Goal: Entertainment & Leisure: Browse casually

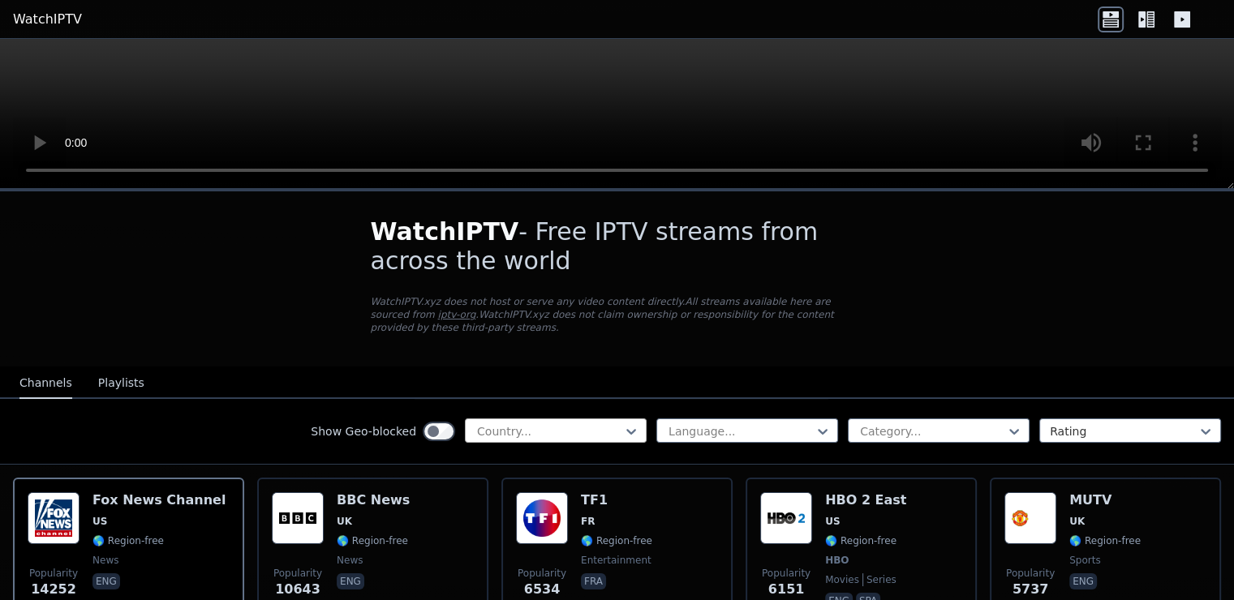
click at [585, 415] on div "Show Geo-blocked Country... Language... Category... Rating" at bounding box center [617, 432] width 1234 height 66
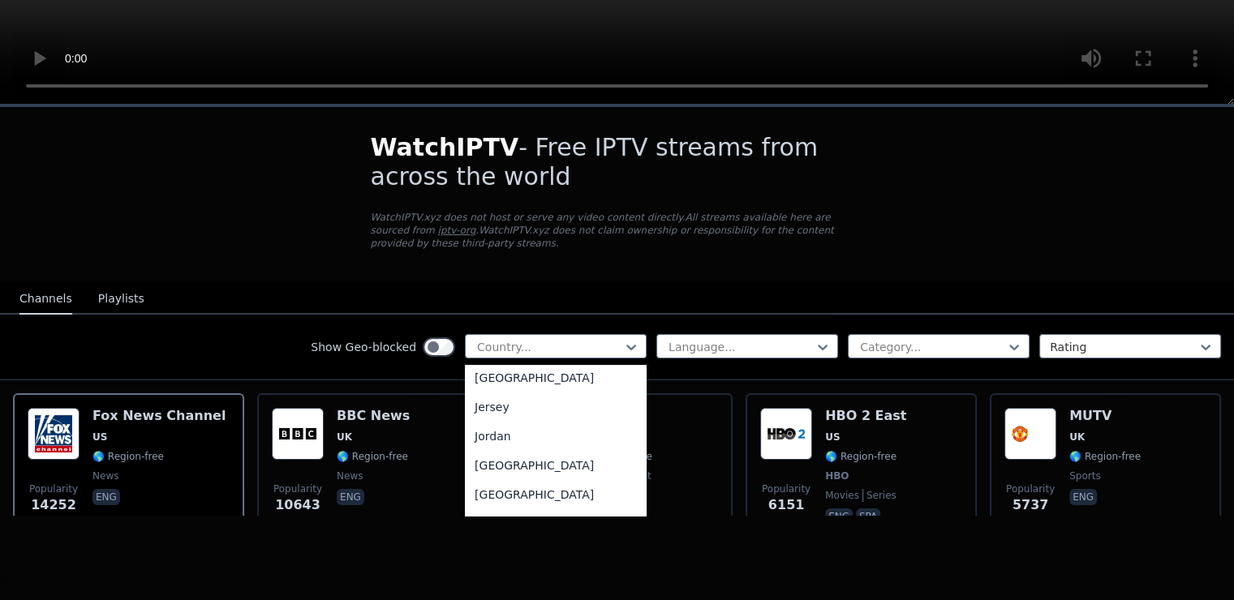
scroll to position [2839, 0]
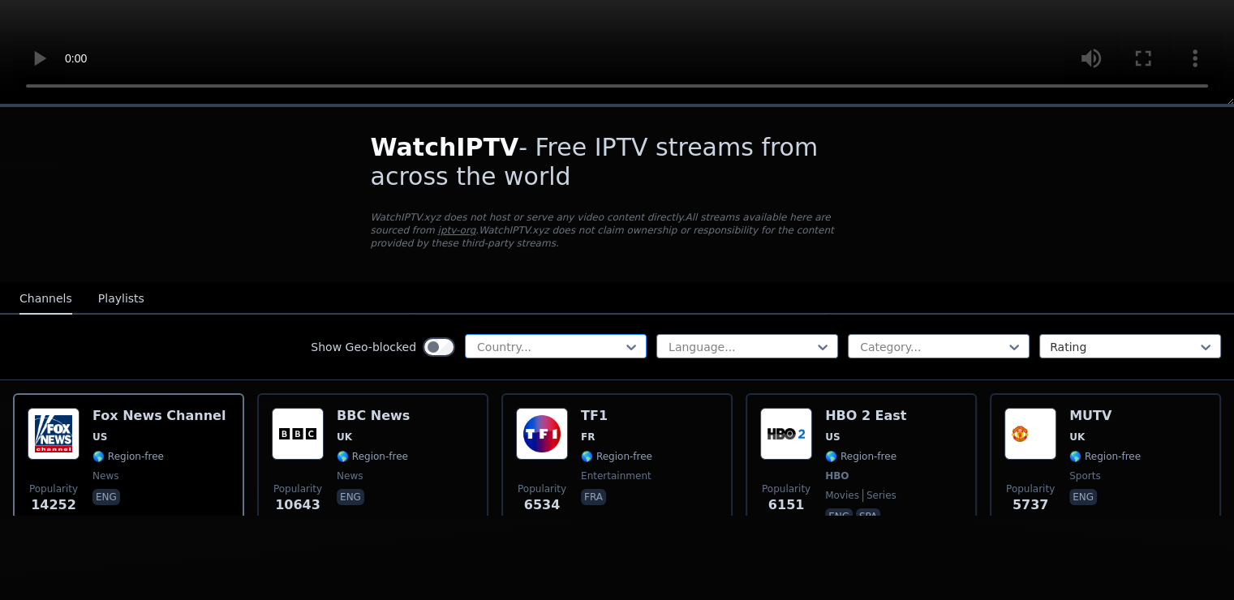
click at [552, 339] on div at bounding box center [549, 347] width 148 height 16
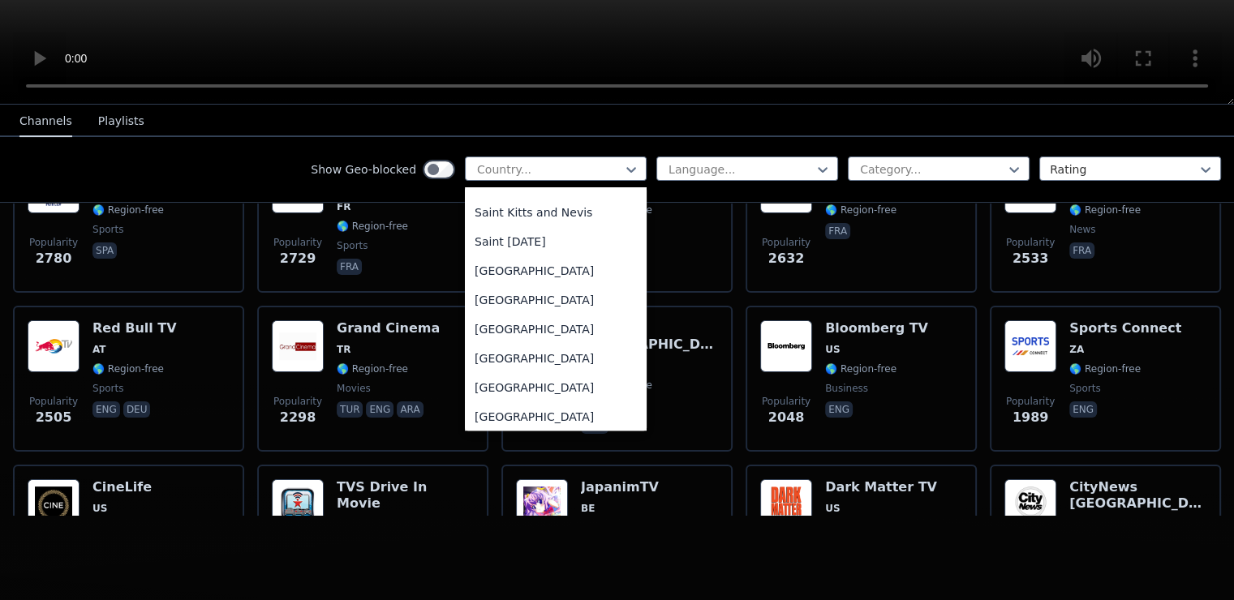
scroll to position [4624, 0]
click at [516, 354] on div "[GEOGRAPHIC_DATA]" at bounding box center [556, 357] width 182 height 29
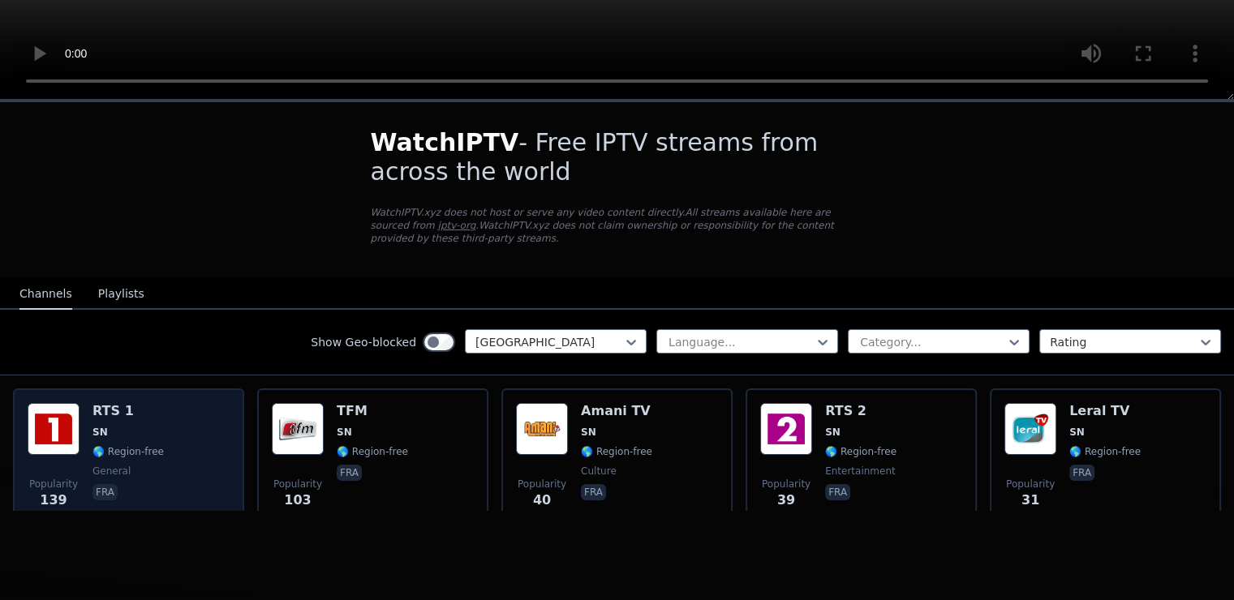
click at [175, 454] on div "Popularity 139 RTS 1 SN 🌎 Region-free general fra" at bounding box center [129, 461] width 202 height 117
click at [179, 453] on div "Popularity 139 RTS 1 SN 🌎 Region-free general fra" at bounding box center [129, 461] width 202 height 117
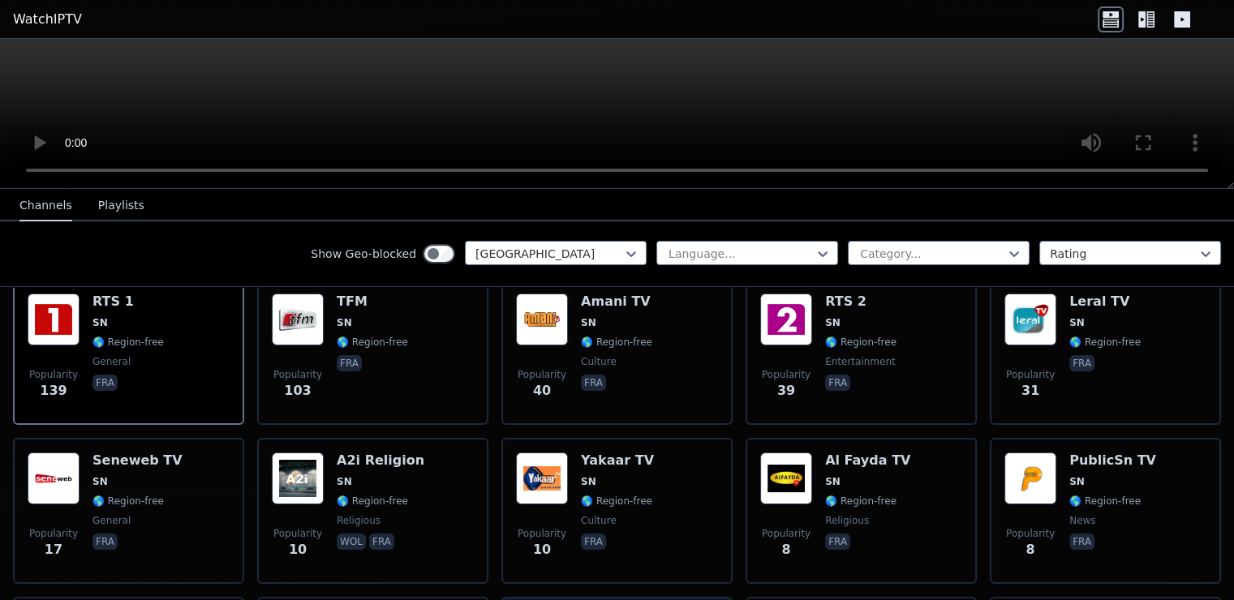
scroll to position [162, 0]
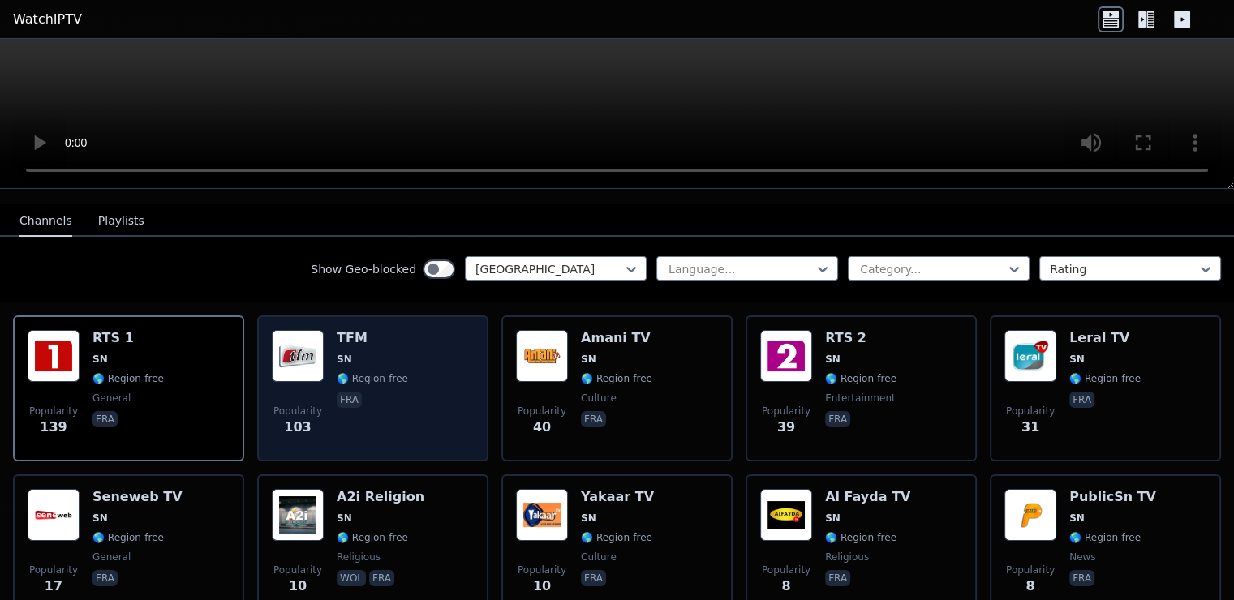
click at [393, 392] on span "fra" at bounding box center [372, 401] width 71 height 19
click at [419, 341] on div "Popularity 103 TFM SN 🌎 Region-free fra" at bounding box center [373, 388] width 202 height 117
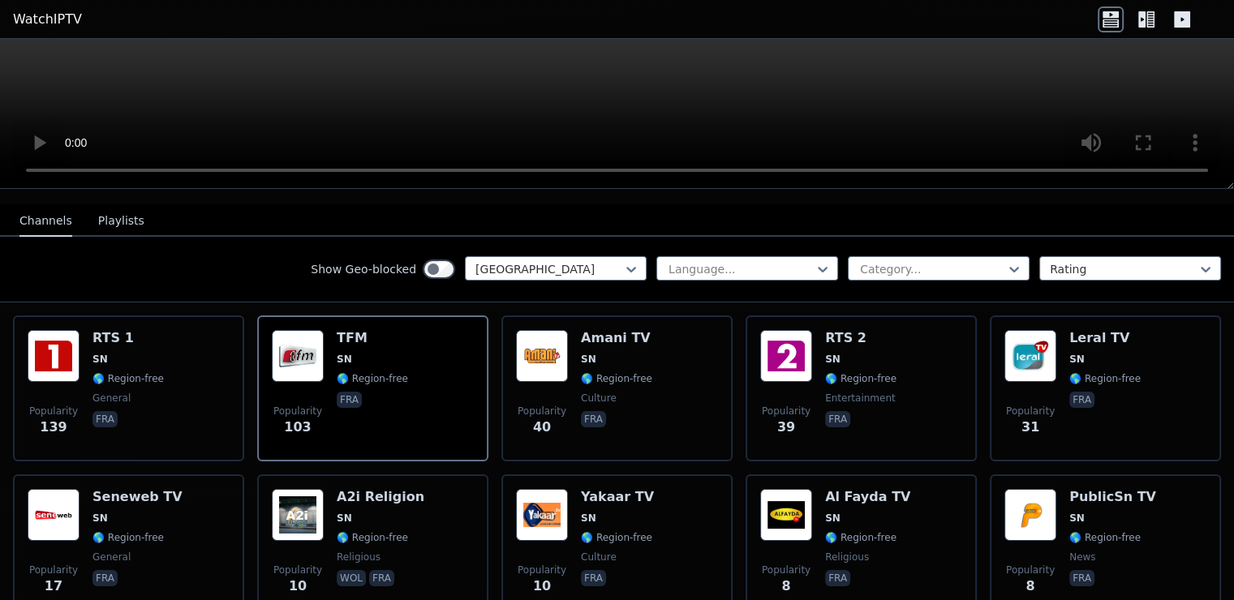
click at [107, 214] on ya-tr-span "Playlists" at bounding box center [121, 220] width 46 height 13
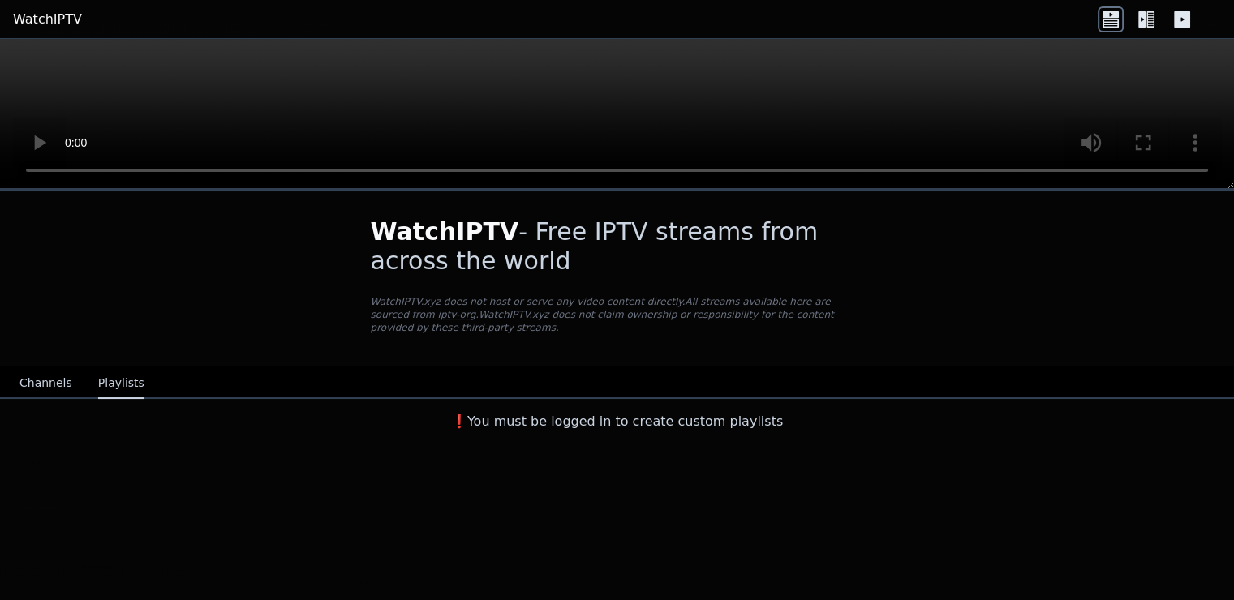
scroll to position [0, 0]
click at [30, 376] on ya-tr-span "Channels" at bounding box center [45, 382] width 53 height 13
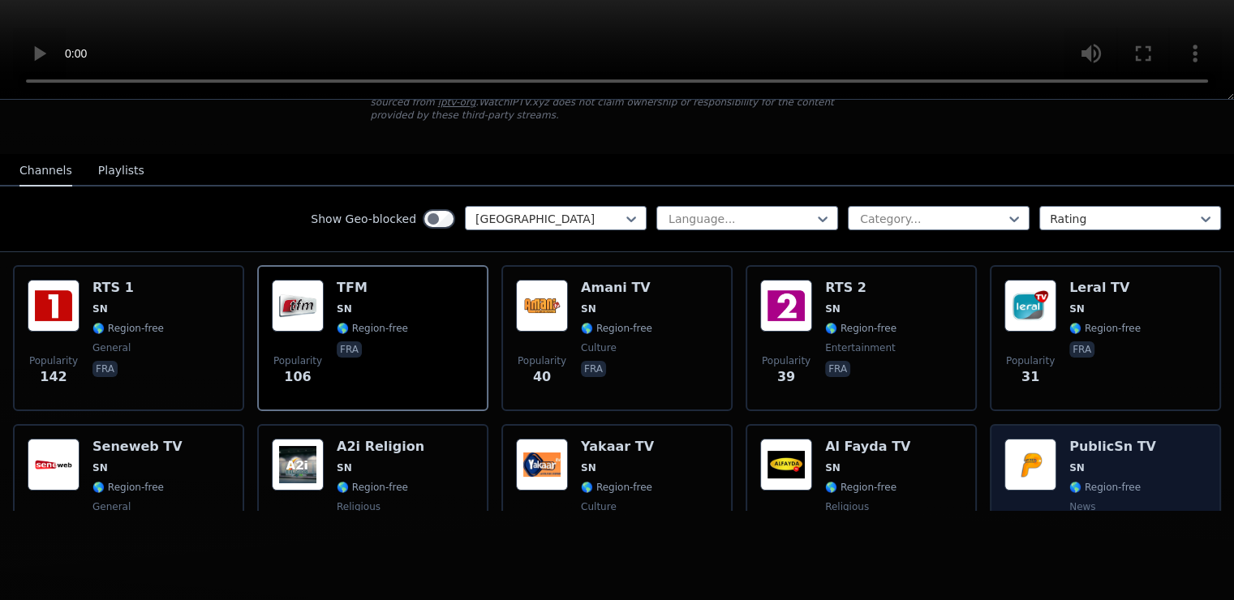
scroll to position [162, 0]
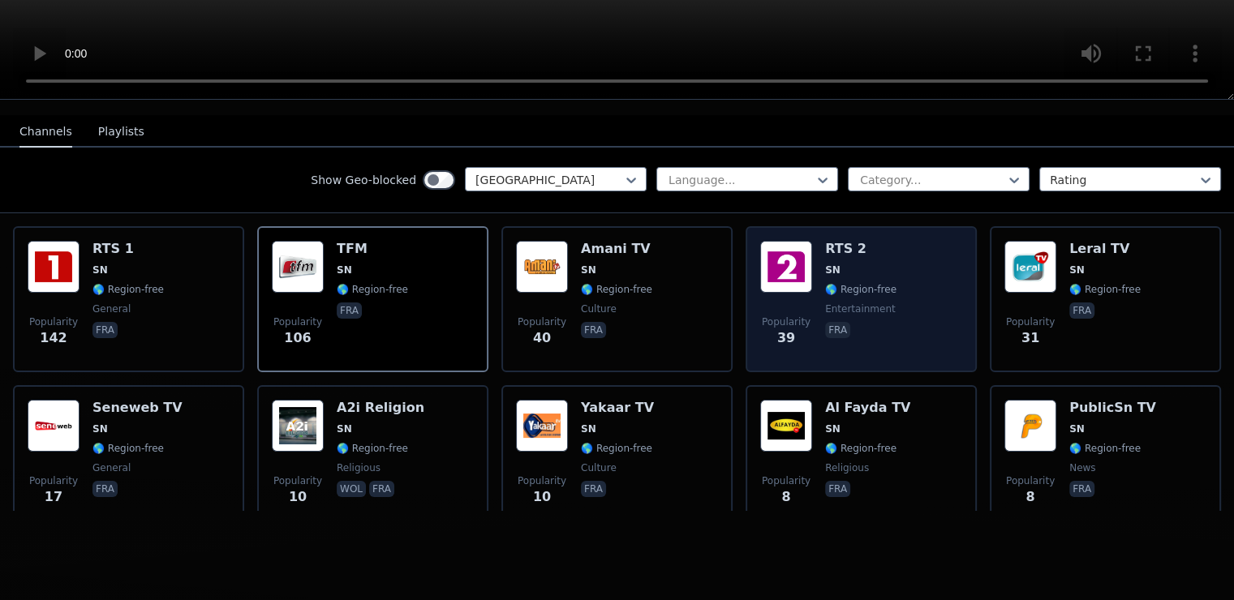
click at [896, 253] on div "Popularity 39 RTS 2 SN 🌎 Region-free entertainment fra" at bounding box center [861, 299] width 202 height 117
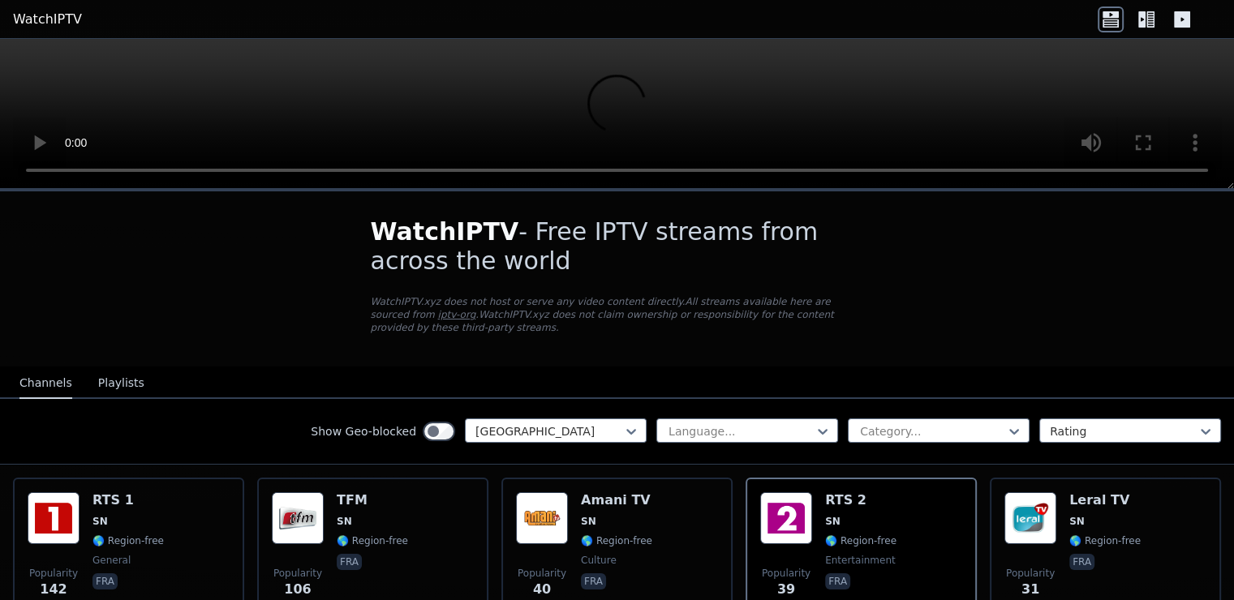
scroll to position [0, 0]
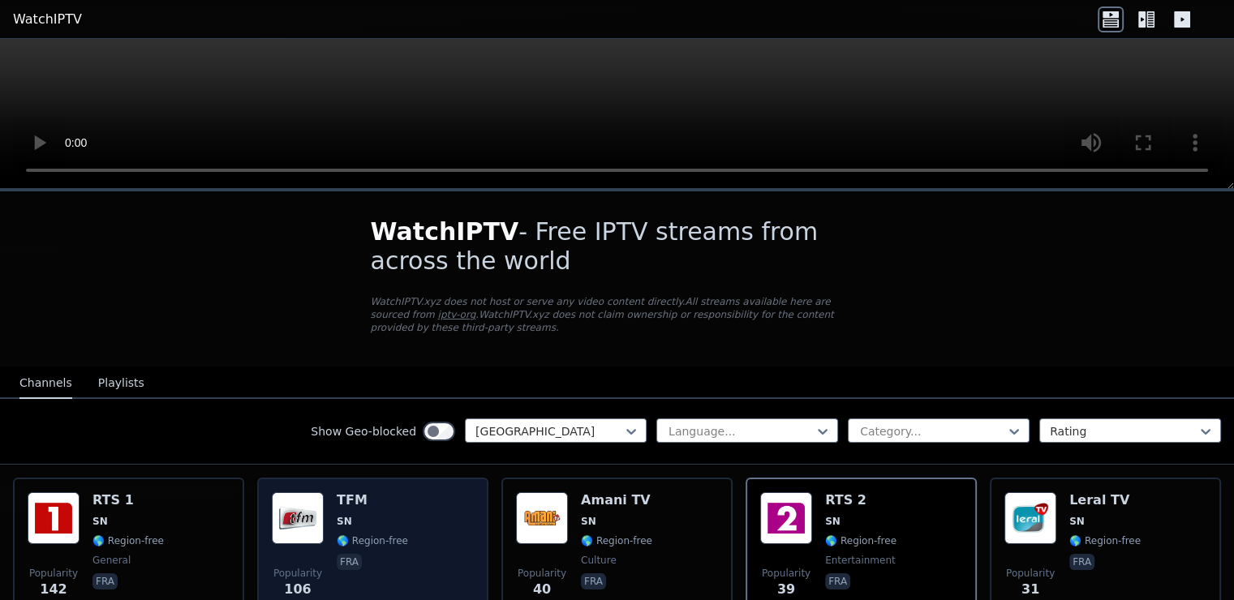
click at [372, 515] on span "SN" at bounding box center [372, 521] width 71 height 13
click at [406, 526] on div "Popularity 106 TFM SN 🌎 Region-free fra" at bounding box center [373, 550] width 202 height 117
click at [404, 523] on div "Popularity 106 TFM SN 🌎 Region-free fra" at bounding box center [373, 550] width 202 height 117
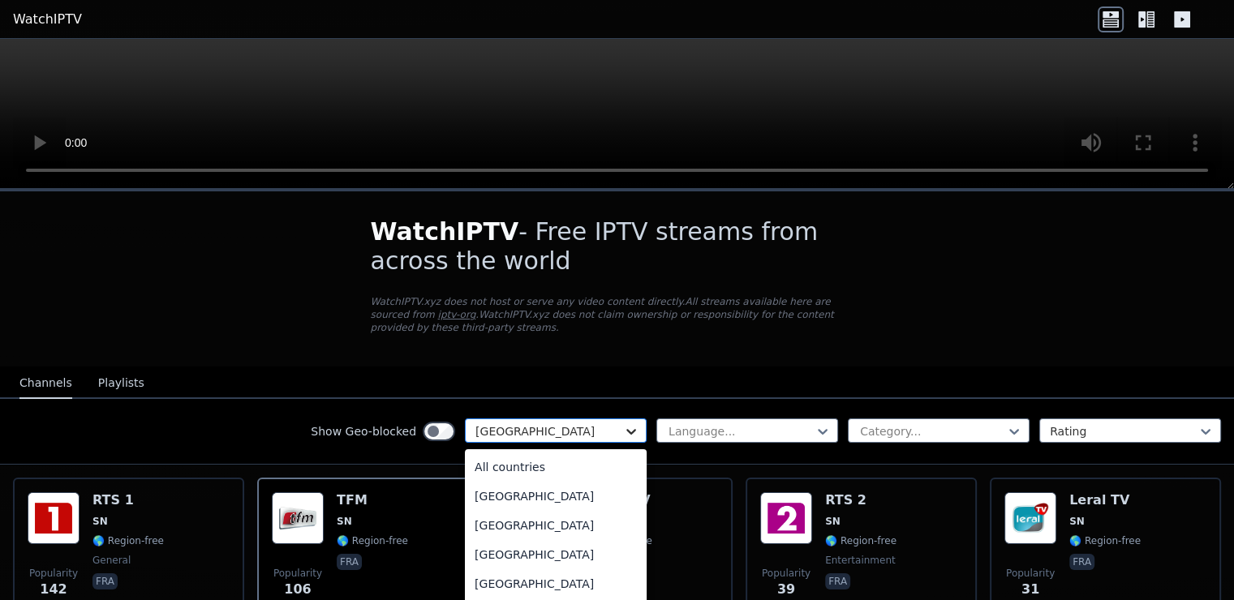
click at [615, 419] on div "206 results available. Use Up and Down to choose options, press Enter to select…" at bounding box center [556, 431] width 182 height 24
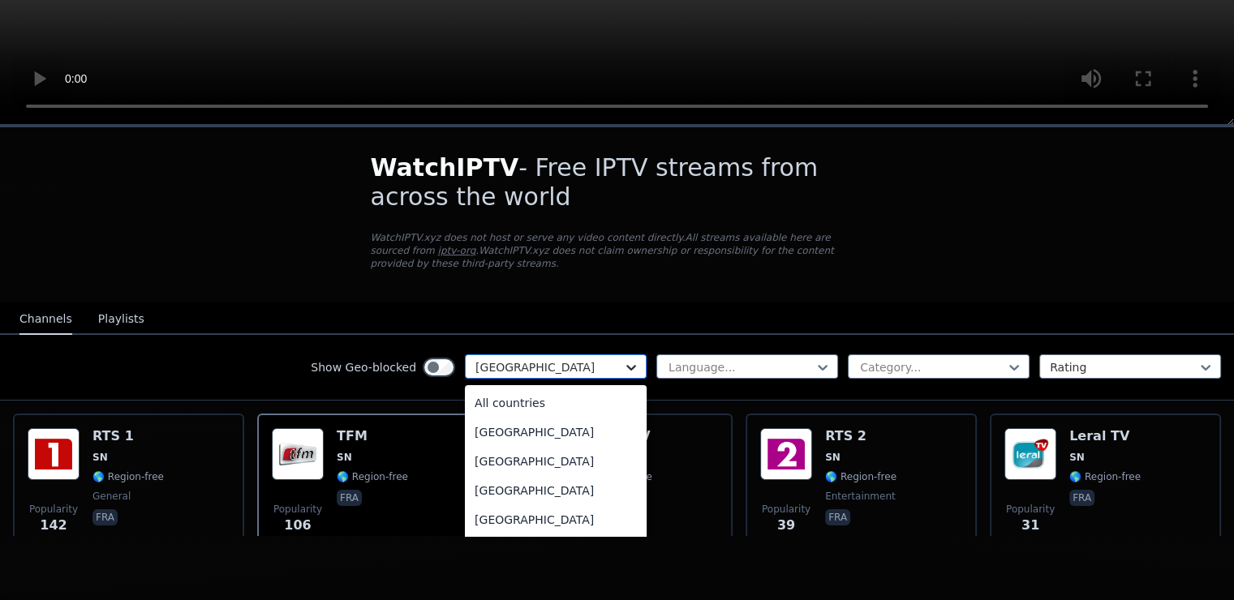
scroll to position [4575, 0]
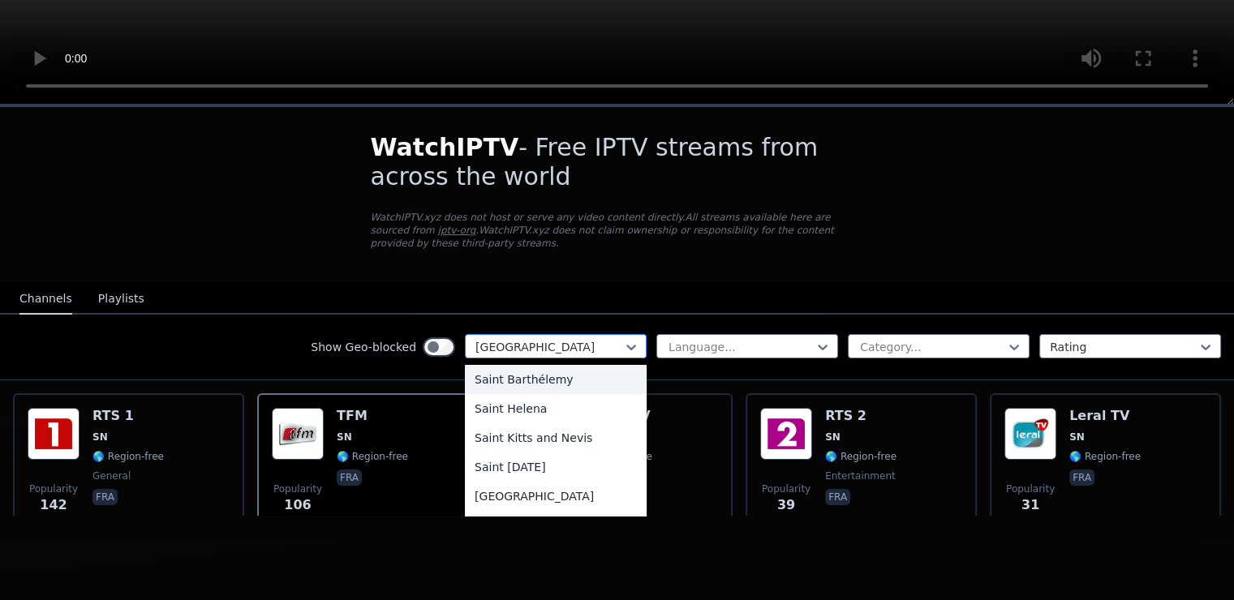
click at [532, 339] on div at bounding box center [549, 347] width 148 height 16
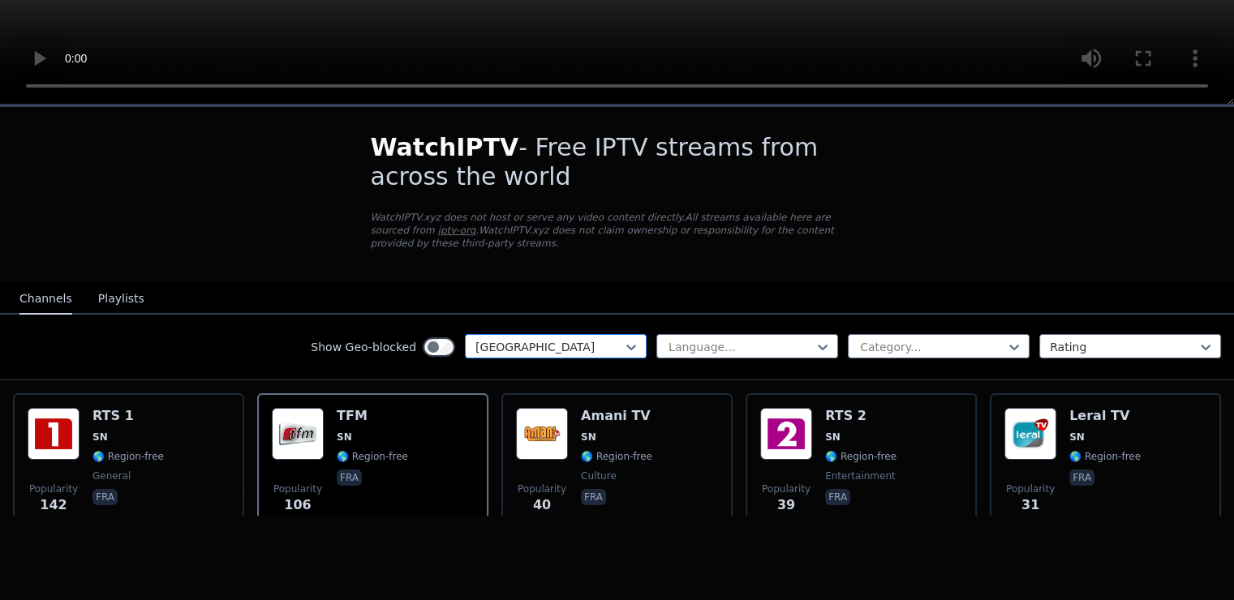
click at [591, 339] on div at bounding box center [549, 347] width 148 height 16
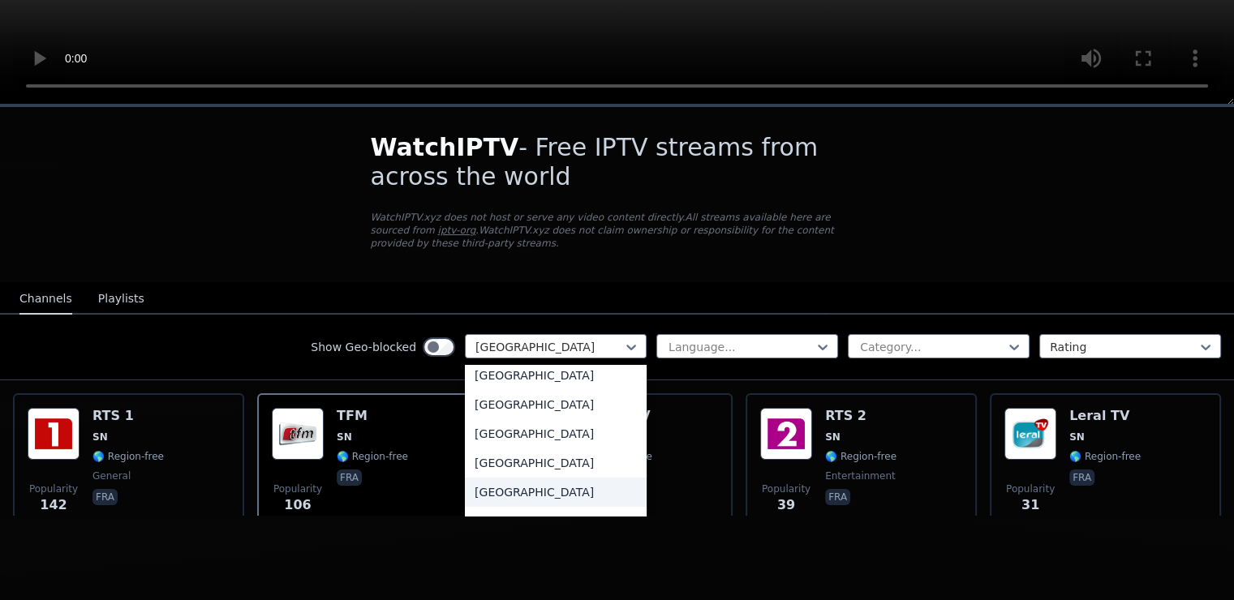
scroll to position [1817, 0]
click at [528, 464] on div "[GEOGRAPHIC_DATA]" at bounding box center [556, 463] width 182 height 29
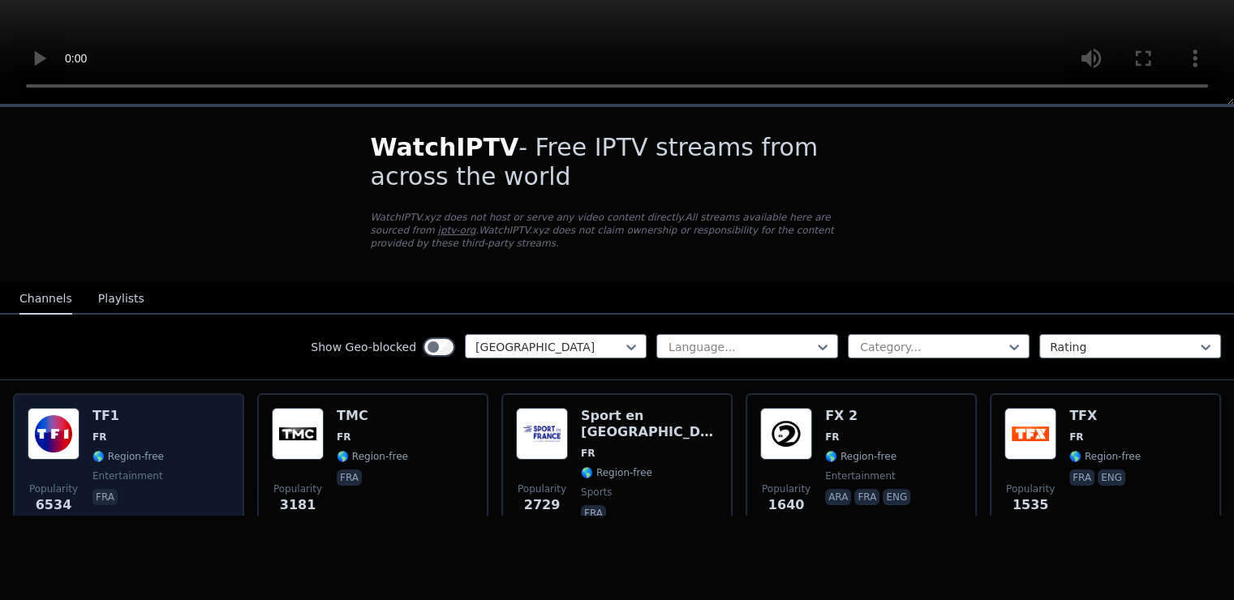
click at [121, 431] on span "FR" at bounding box center [127, 437] width 71 height 13
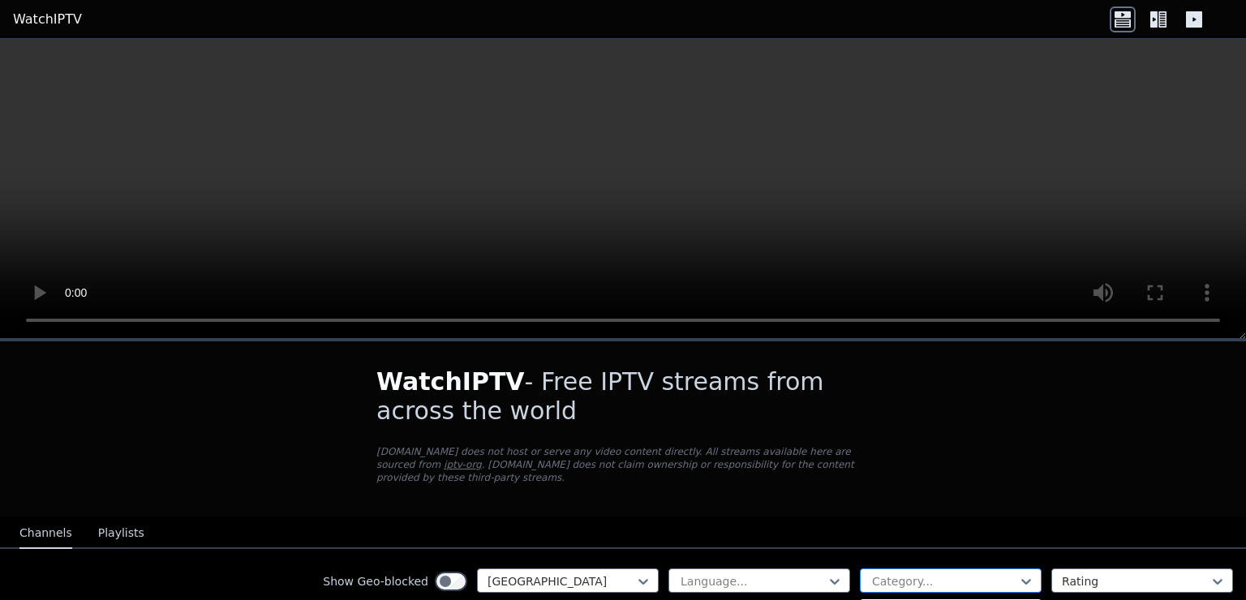
click at [999, 574] on div at bounding box center [944, 582] width 148 height 16
click at [1019, 574] on icon at bounding box center [1026, 582] width 16 height 16
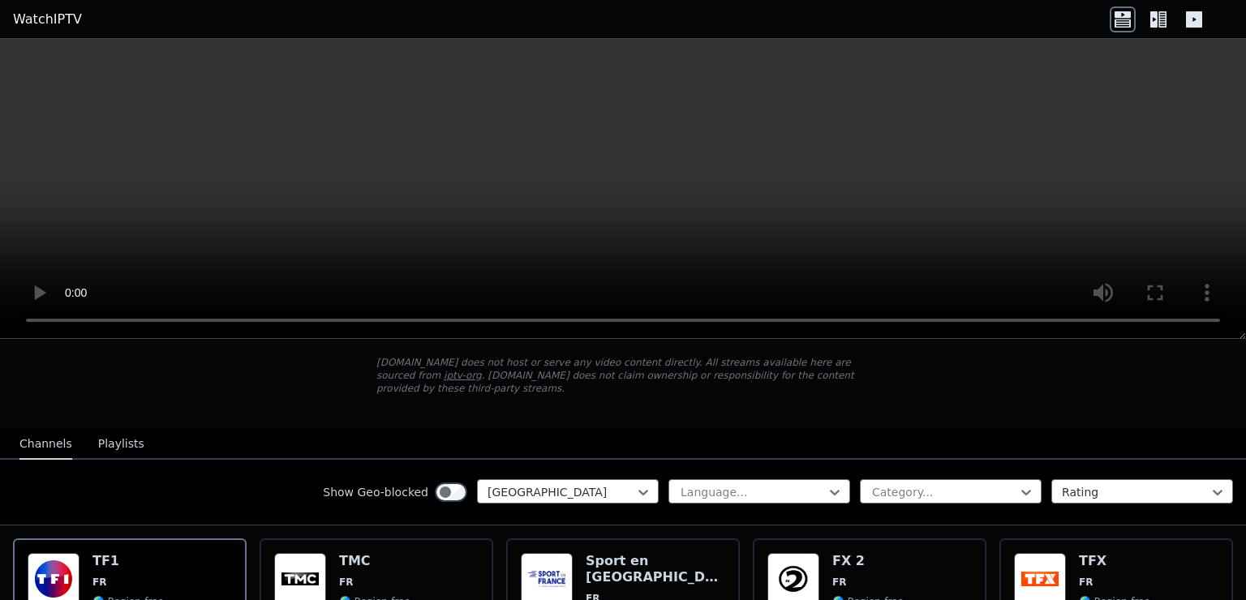
scroll to position [162, 0]
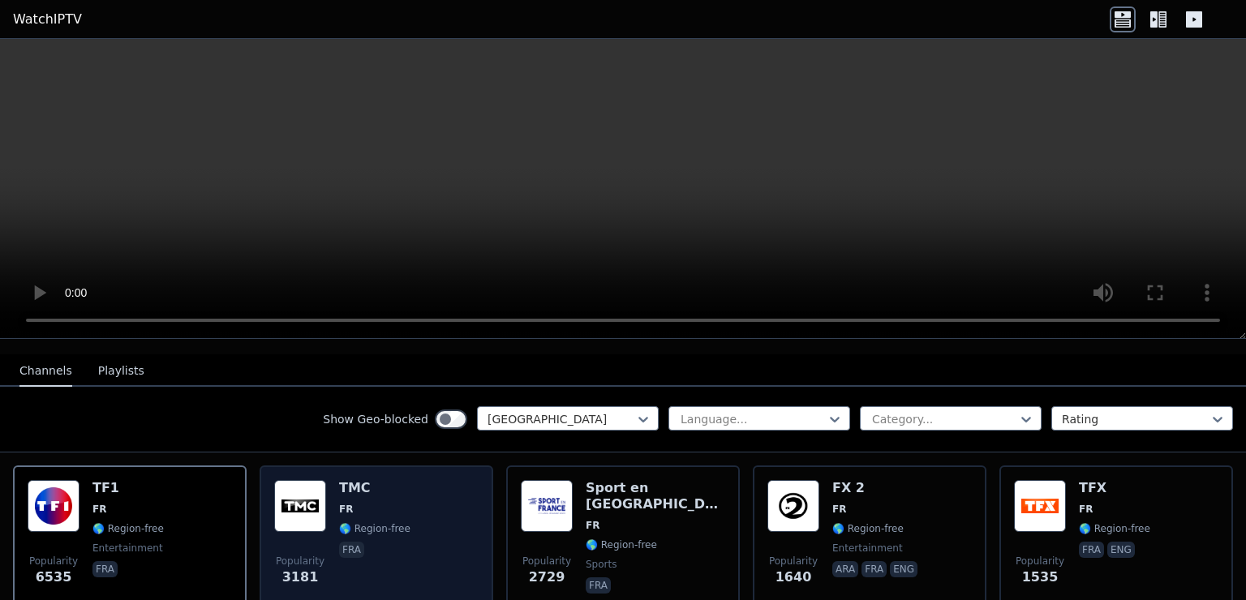
click at [427, 546] on div "Popularity 3181 TMC FR 🌎 Region-free fra" at bounding box center [376, 538] width 204 height 117
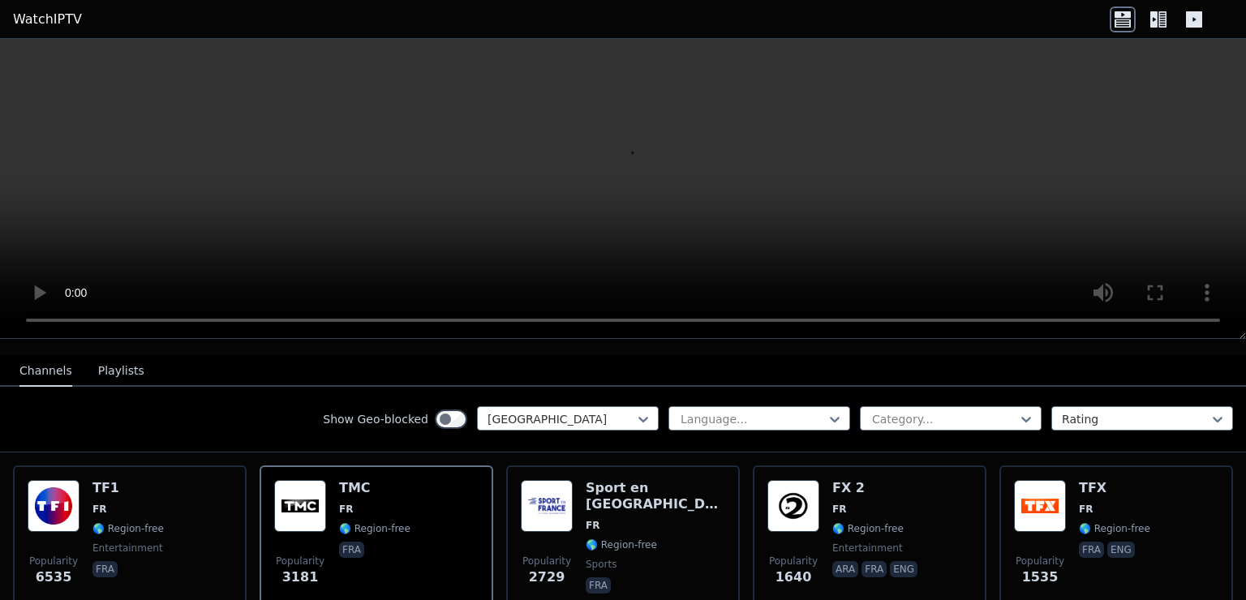
scroll to position [0, 0]
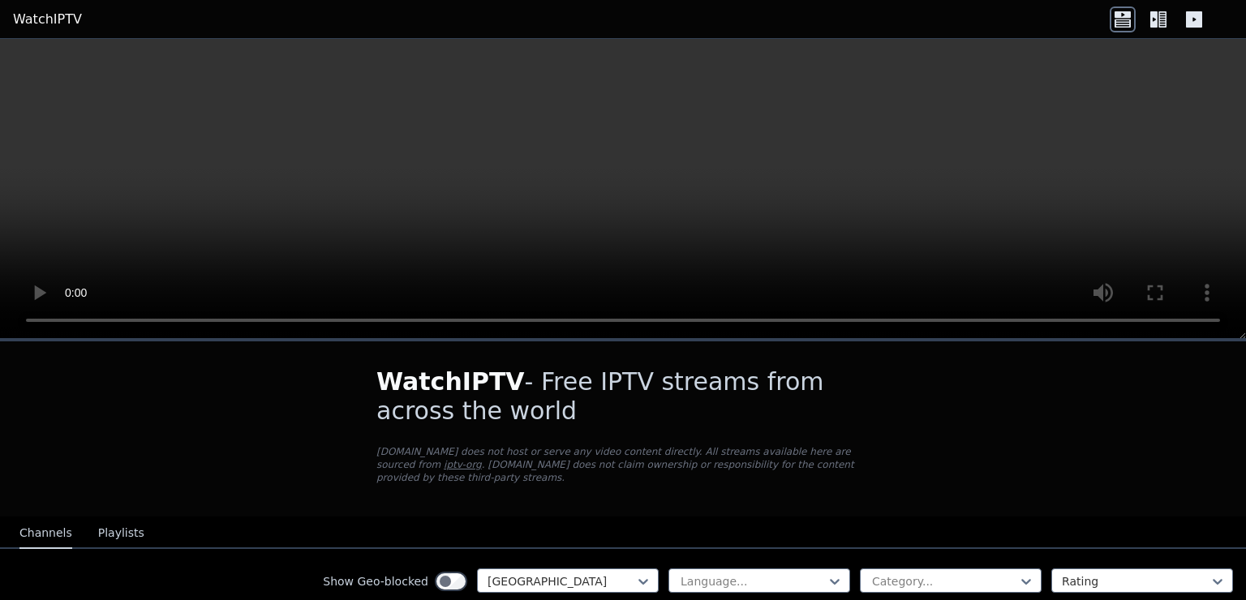
click at [46, 23] on link "WatchIPTV" at bounding box center [47, 19] width 69 height 19
click at [114, 522] on button "Playlists" at bounding box center [121, 533] width 46 height 31
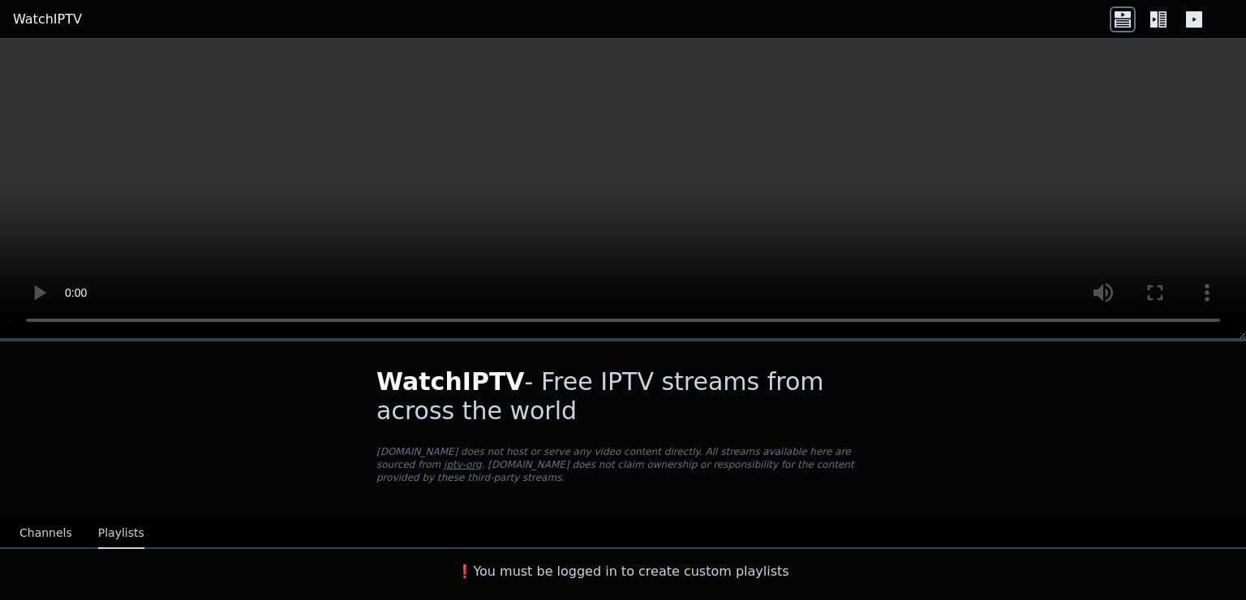
click at [591, 433] on div "WatchIPTV - Free IPTV streams from across the world WatchIPTV.xyz does not host…" at bounding box center [622, 429] width 545 height 175
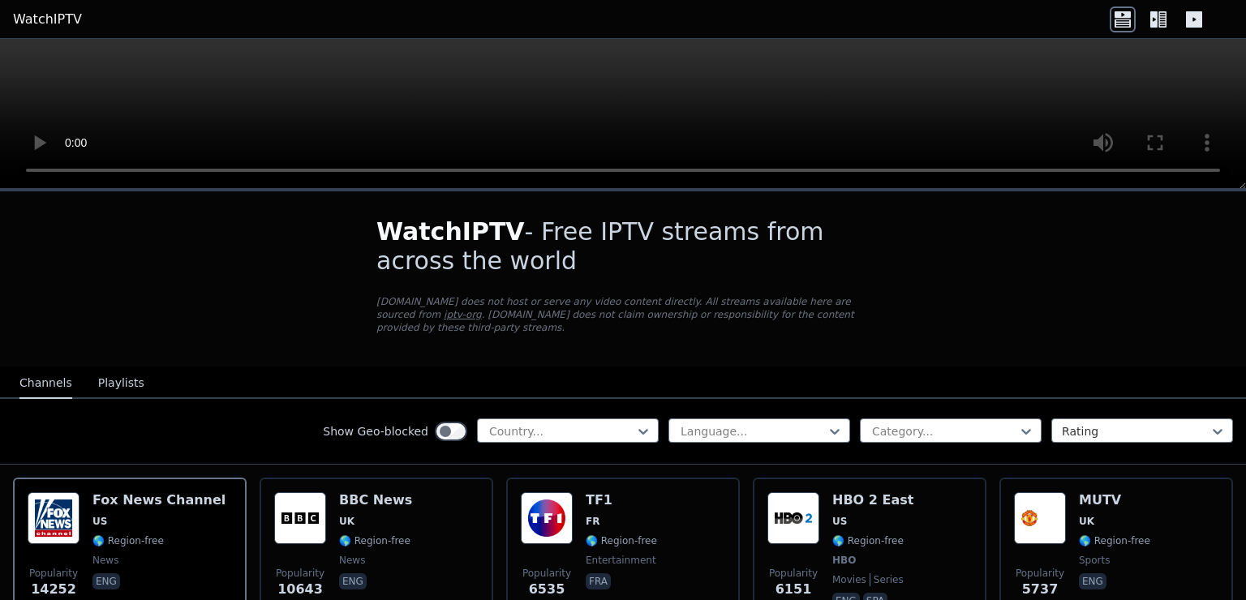
click at [922, 368] on nav "Channels Playlists" at bounding box center [623, 383] width 1246 height 32
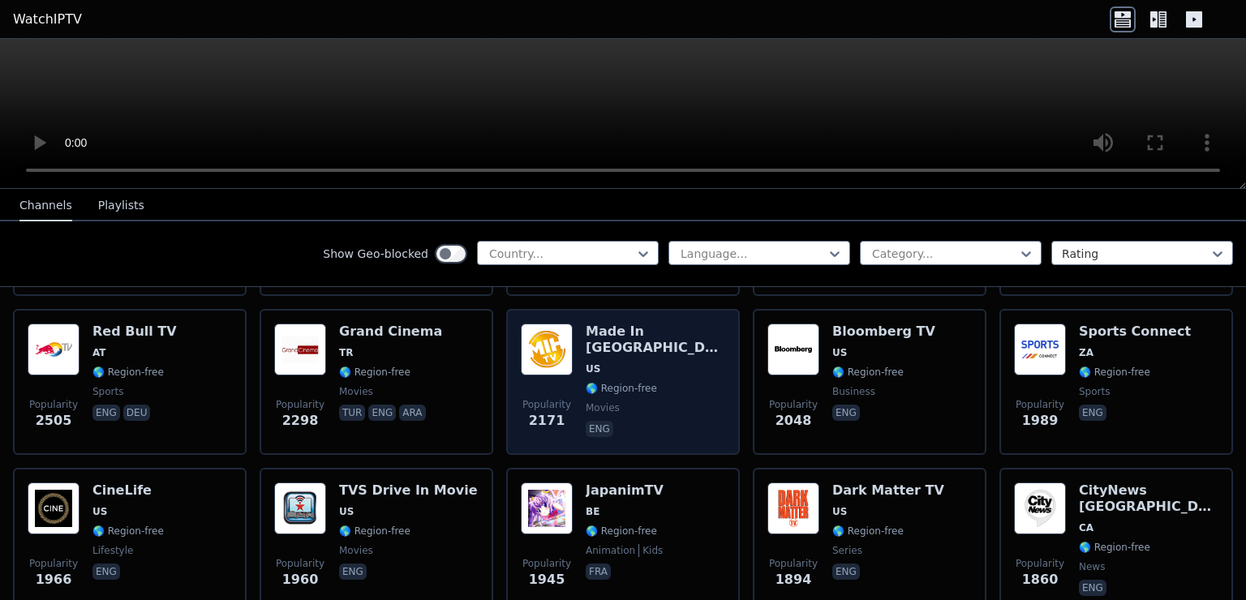
click at [575, 341] on div "Popularity 2171 Made In Hollywood US 🌎 Region-free movies eng" at bounding box center [623, 382] width 204 height 117
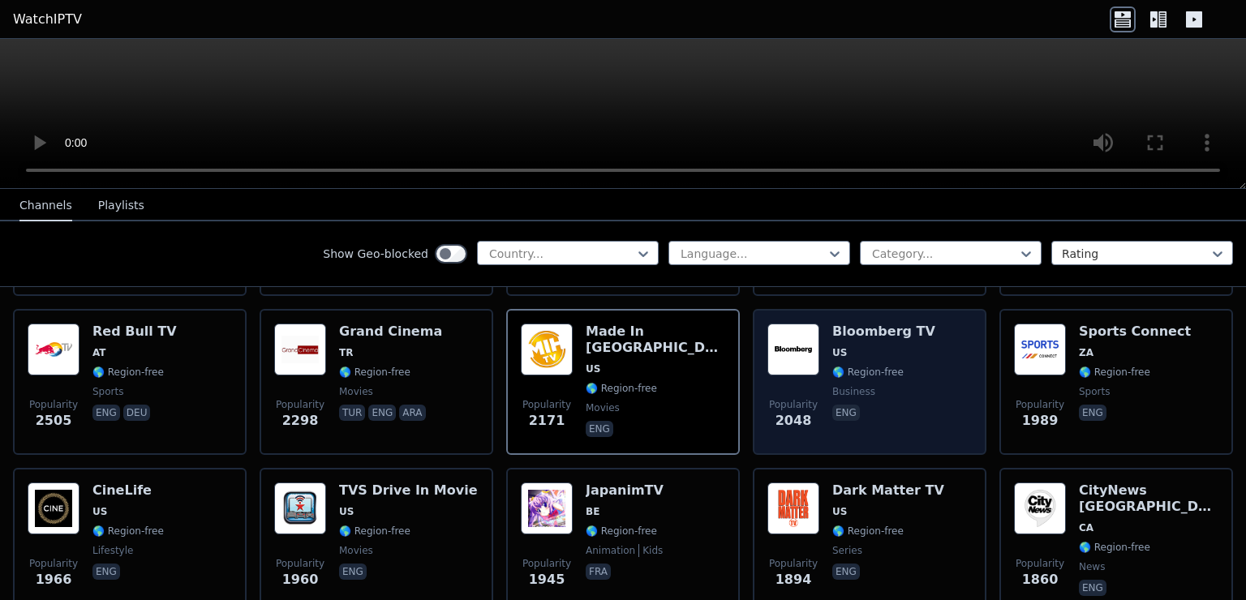
click at [883, 324] on h6 "Bloomberg TV" at bounding box center [883, 332] width 103 height 16
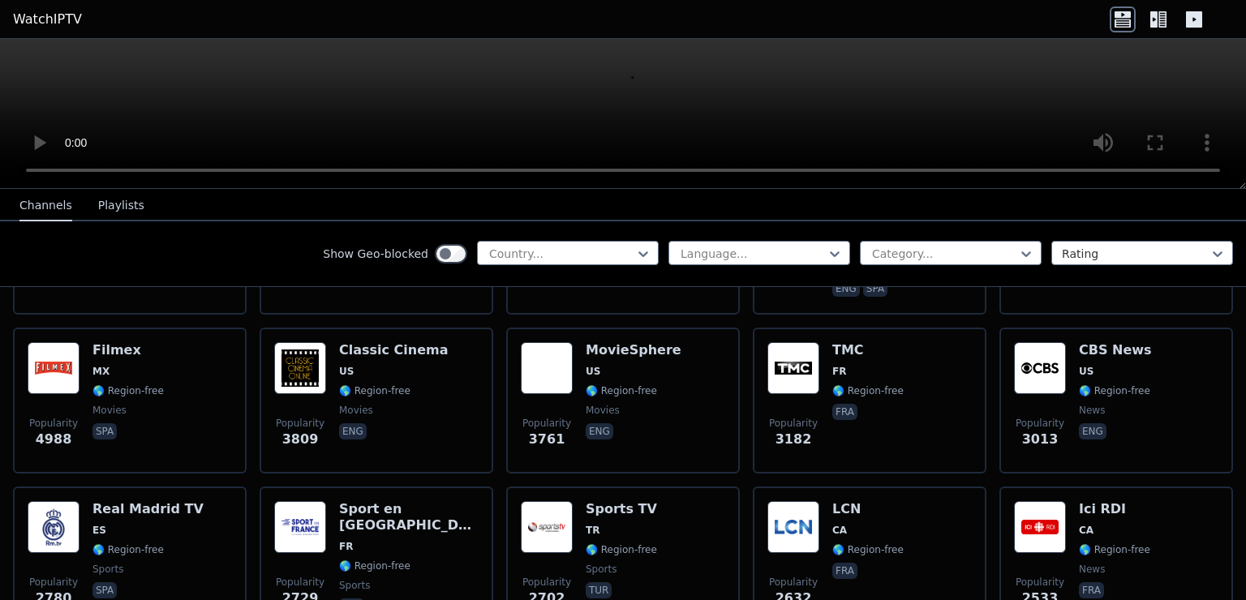
scroll to position [406, 0]
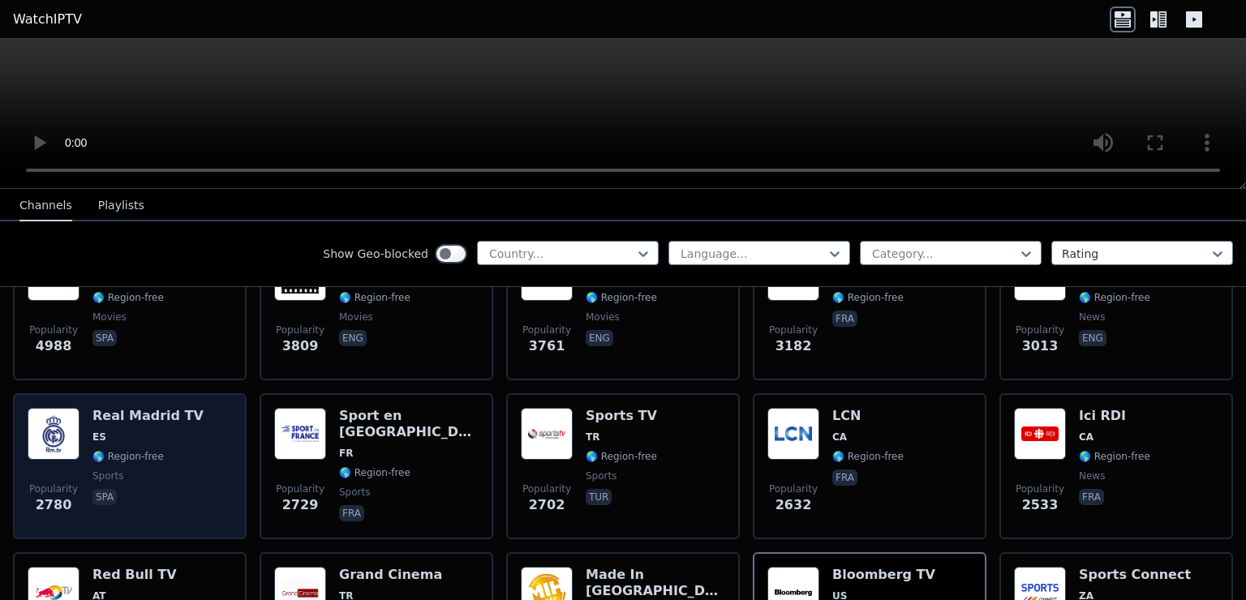
click at [146, 431] on span "ES" at bounding box center [147, 437] width 111 height 13
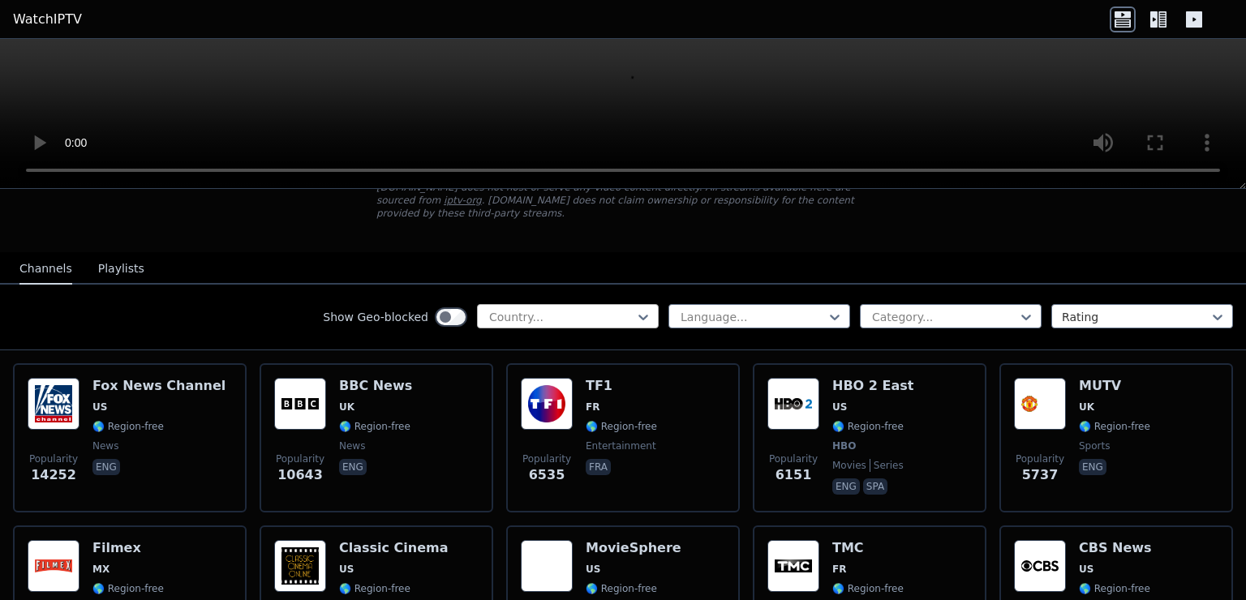
scroll to position [0, 0]
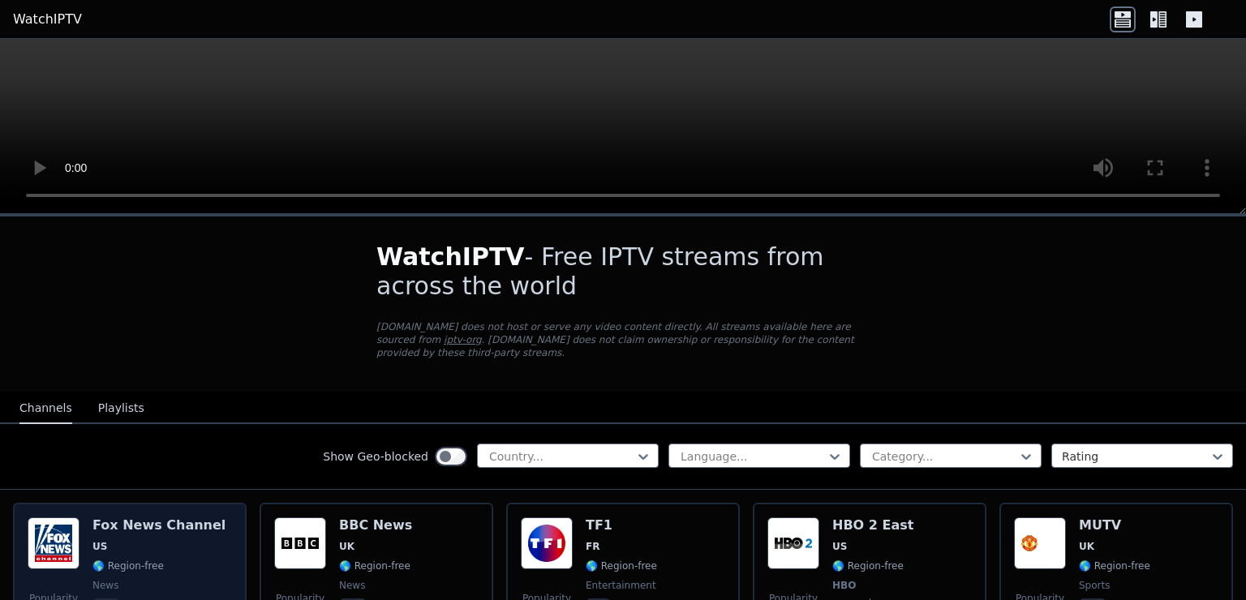
click at [188, 518] on h6 "Fox News Channel" at bounding box center [158, 526] width 133 height 16
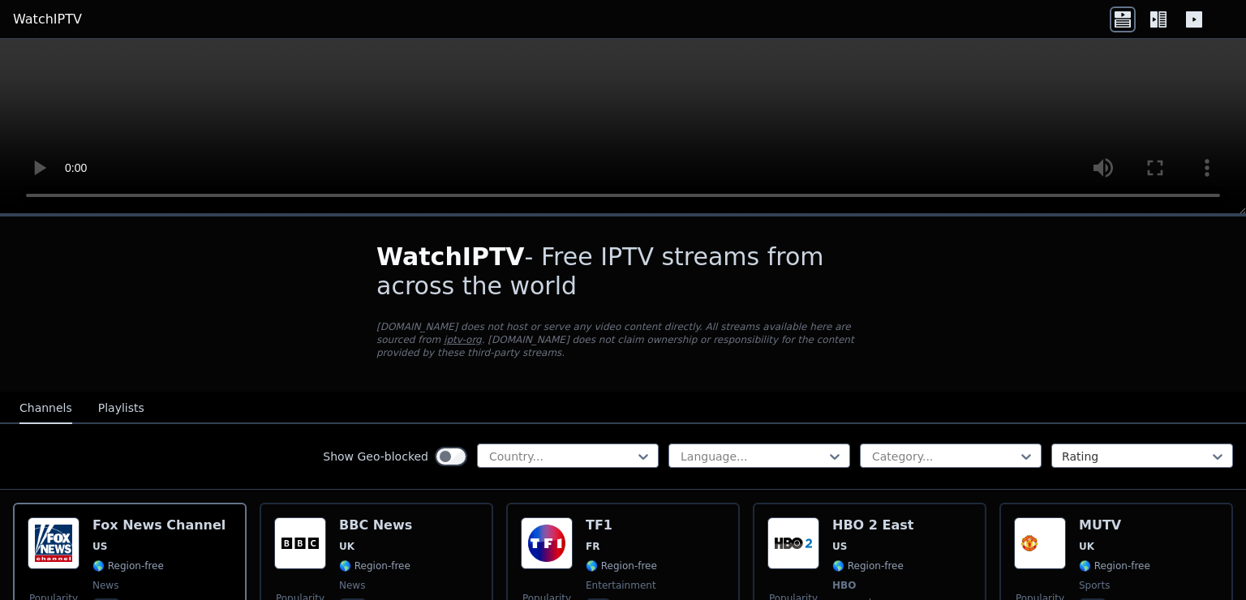
click at [123, 396] on button "Playlists" at bounding box center [121, 408] width 46 height 31
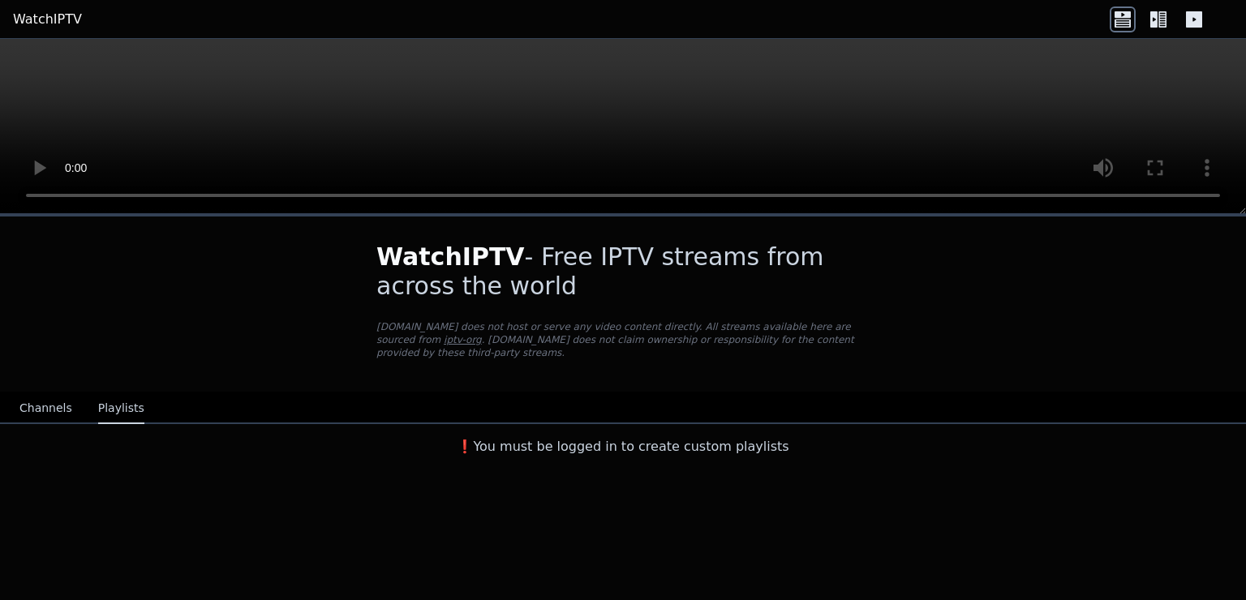
click at [36, 393] on button "Channels" at bounding box center [45, 408] width 53 height 31
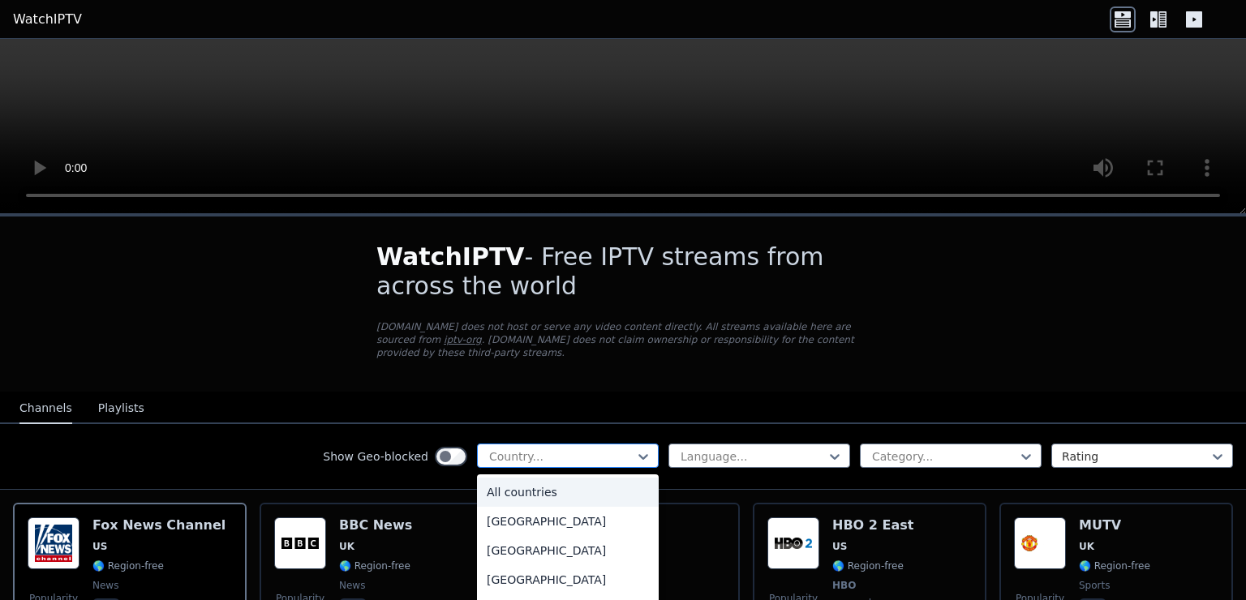
click at [622, 449] on div at bounding box center [562, 457] width 148 height 16
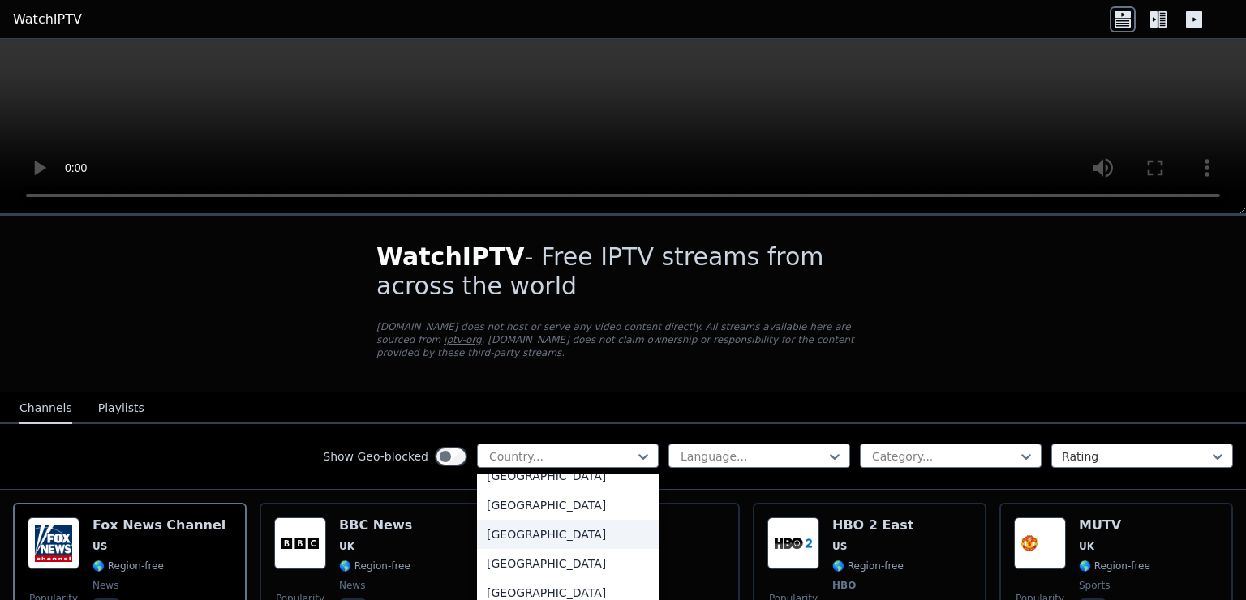
scroll to position [4786, 0]
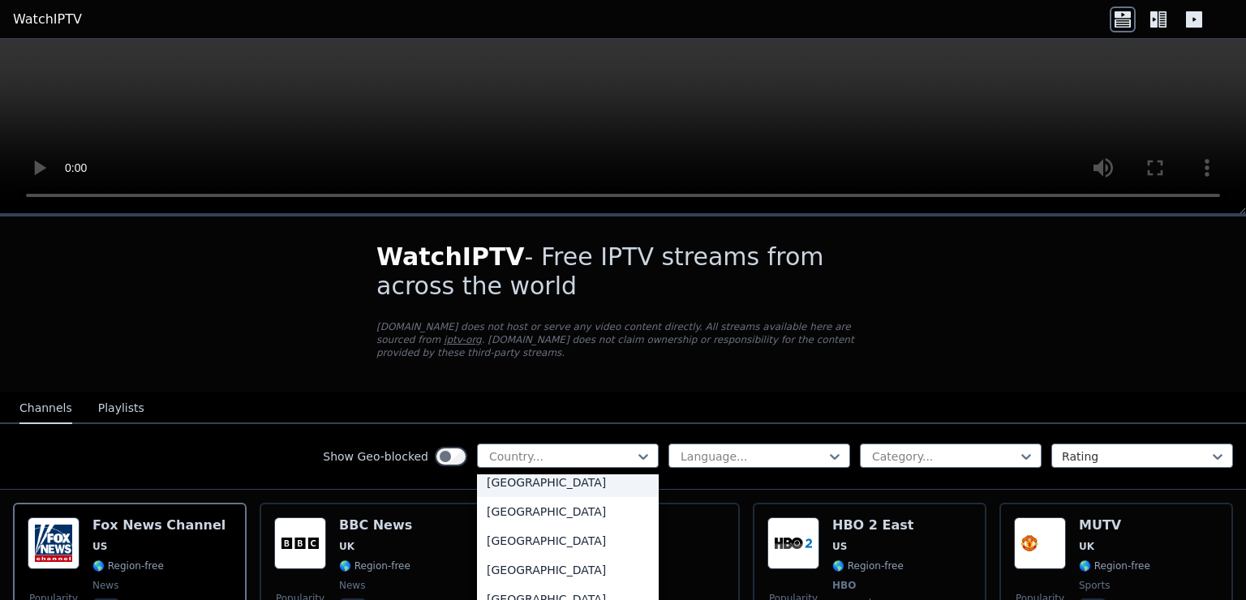
click at [523, 469] on div "[GEOGRAPHIC_DATA]" at bounding box center [568, 482] width 182 height 29
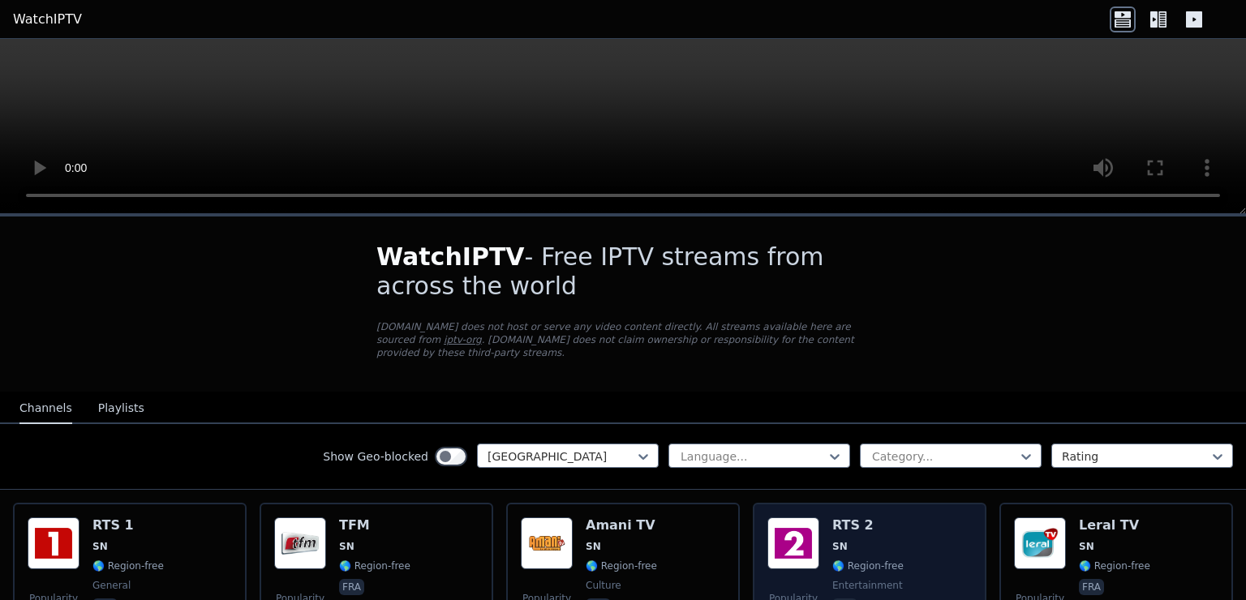
click at [892, 548] on div "Popularity 40 RTS 2 SN 🌎 Region-free entertainment fra" at bounding box center [869, 576] width 204 height 117
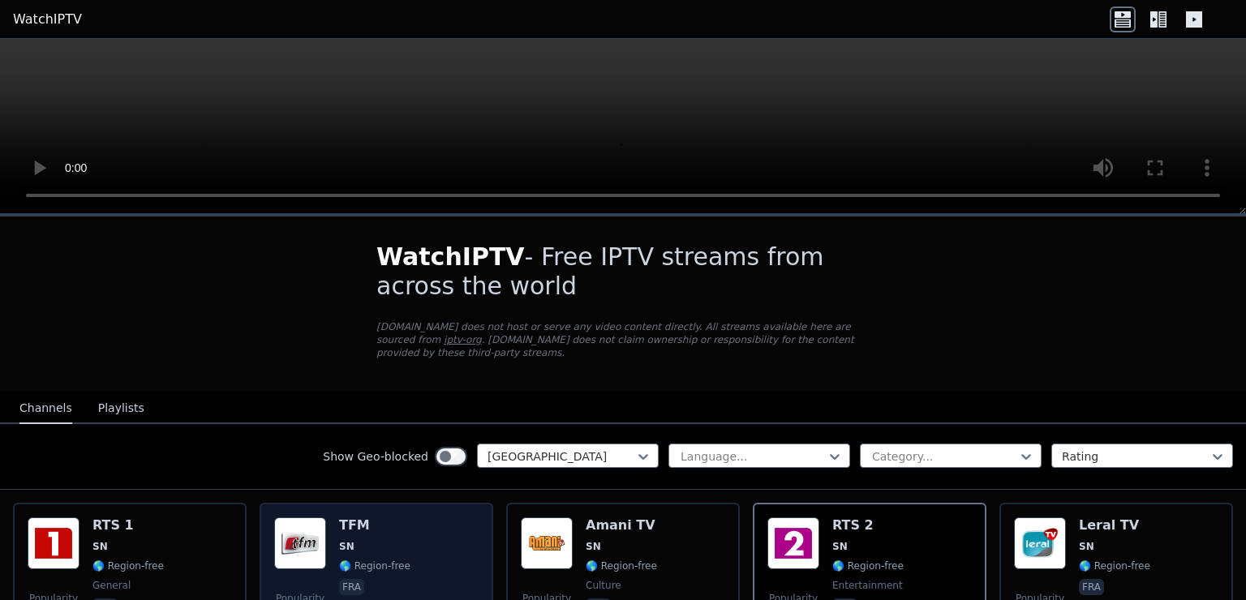
click at [372, 540] on span "SN" at bounding box center [374, 546] width 71 height 13
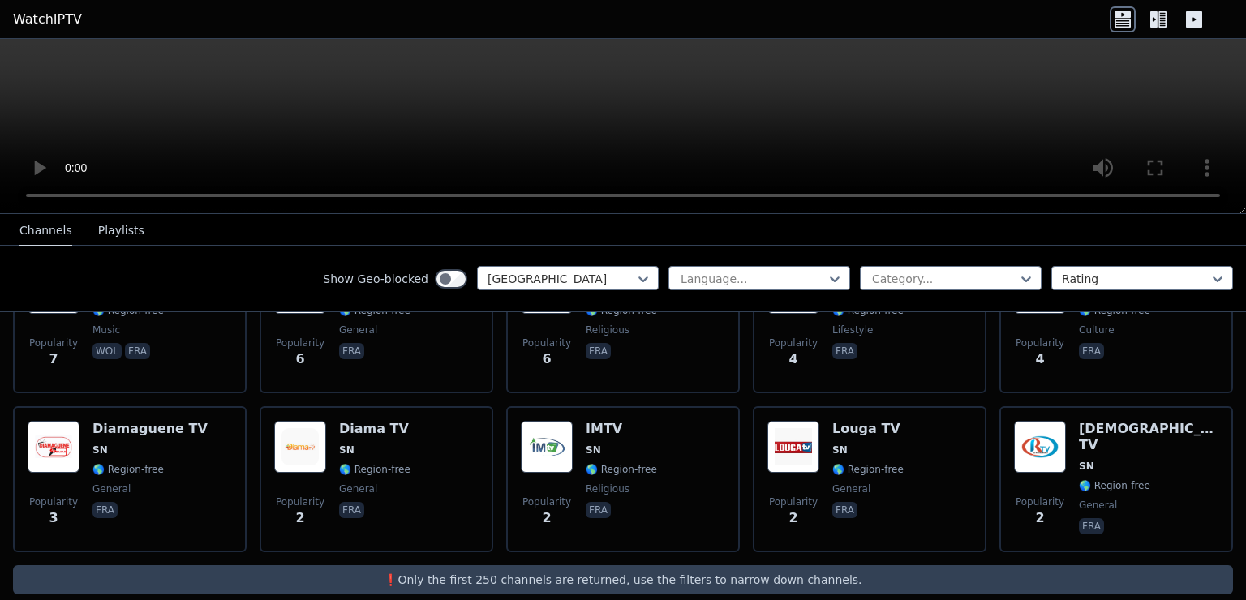
scroll to position [577, 0]
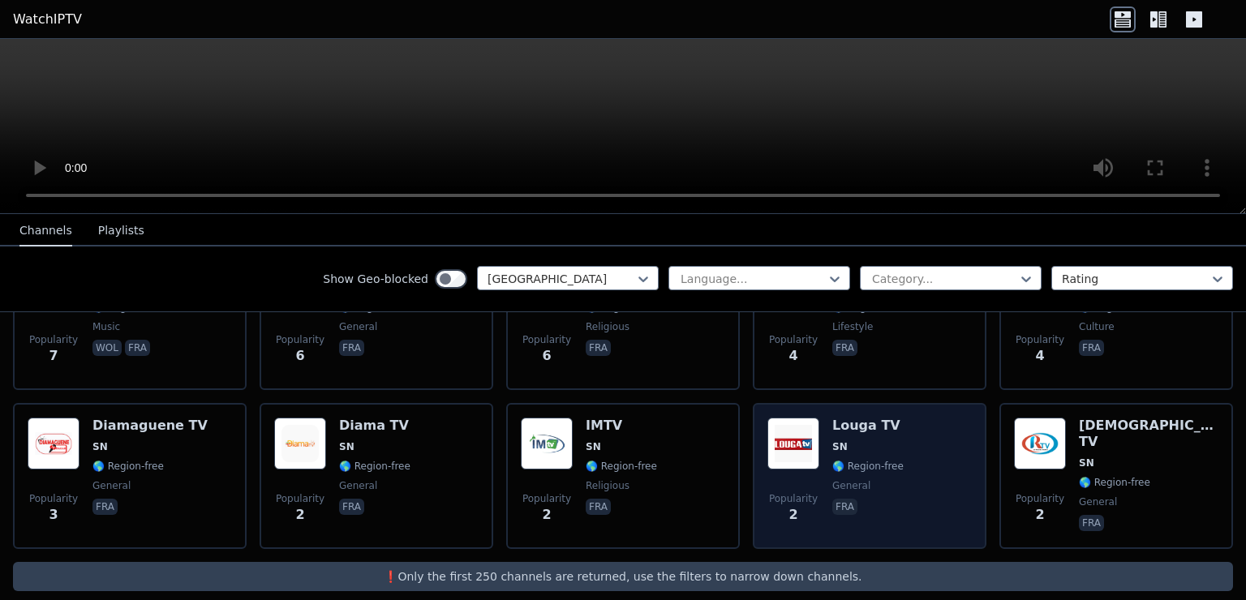
click at [883, 440] on span "SN" at bounding box center [867, 446] width 71 height 13
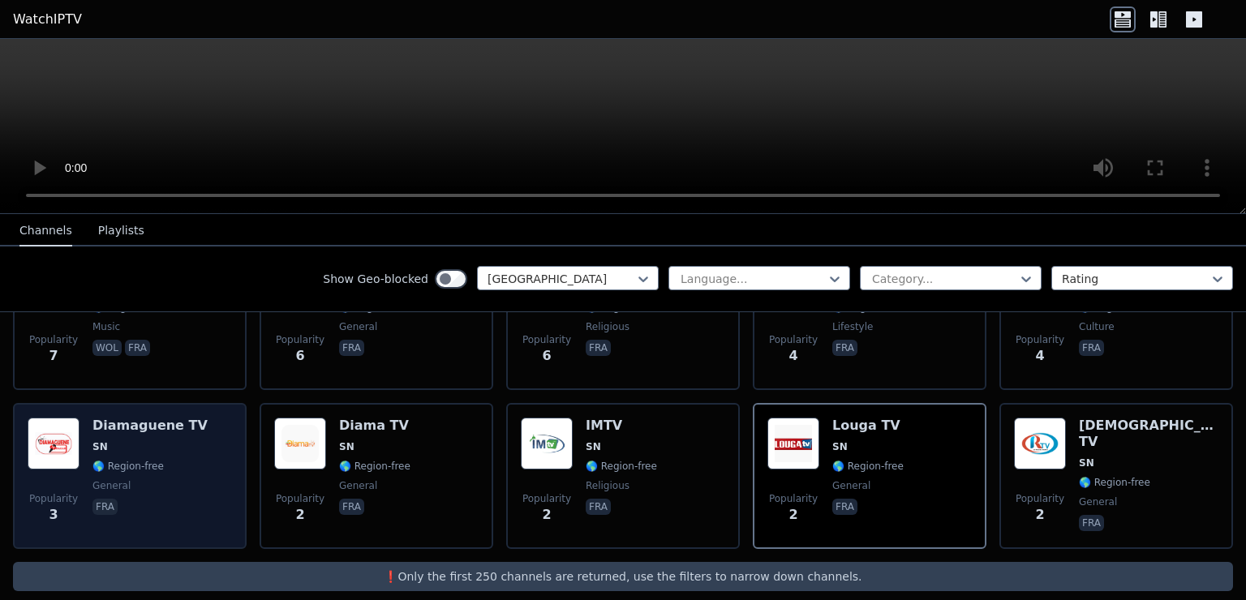
click at [174, 419] on div "Diamaguene TV SN 🌎 Region-free general fra" at bounding box center [149, 476] width 115 height 117
click at [173, 441] on div "Diamaguene TV SN 🌎 Region-free general fra" at bounding box center [149, 476] width 115 height 117
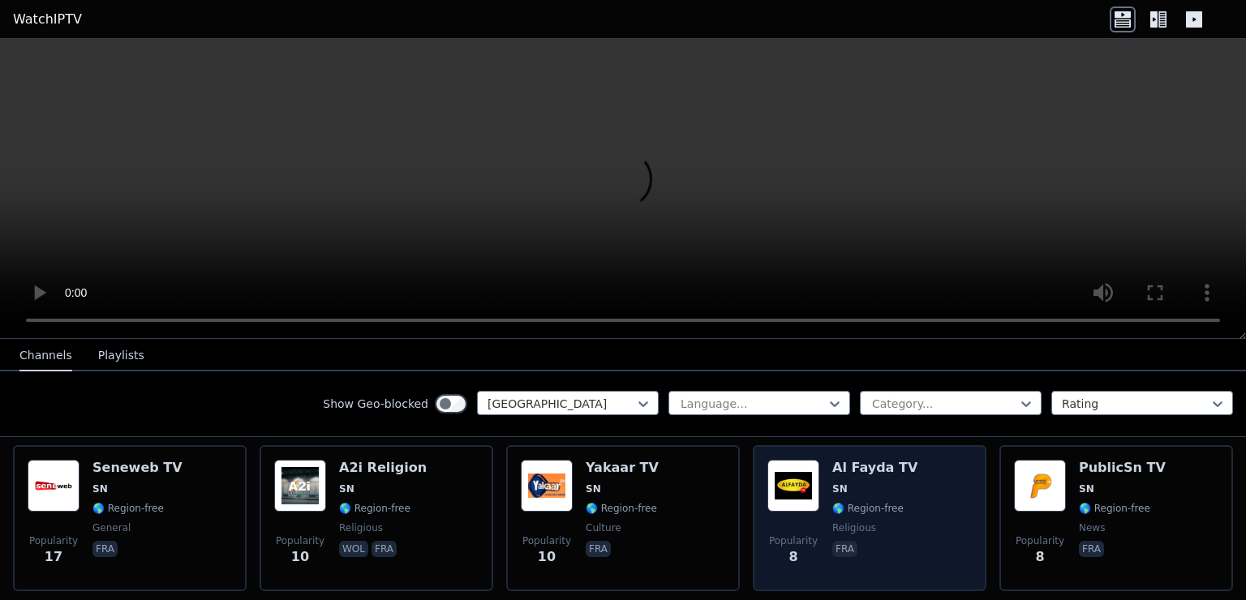
scroll to position [324, 0]
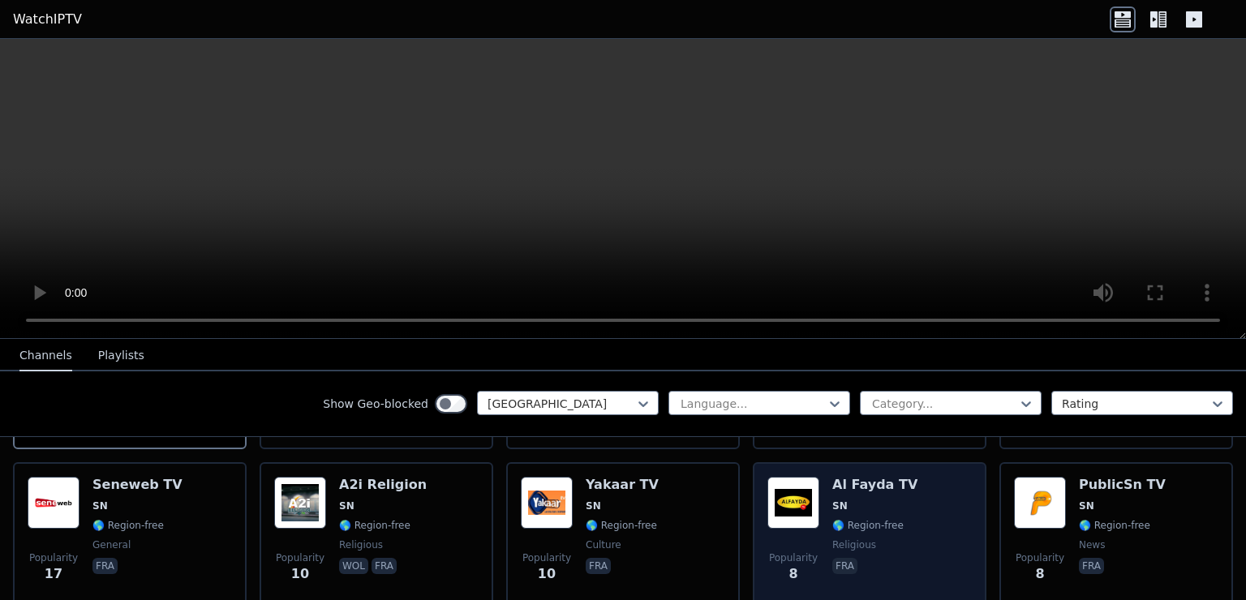
click at [923, 514] on div "Popularity 8 Al Fayda TV SN 🌎 Region-free religious fra" at bounding box center [869, 535] width 204 height 117
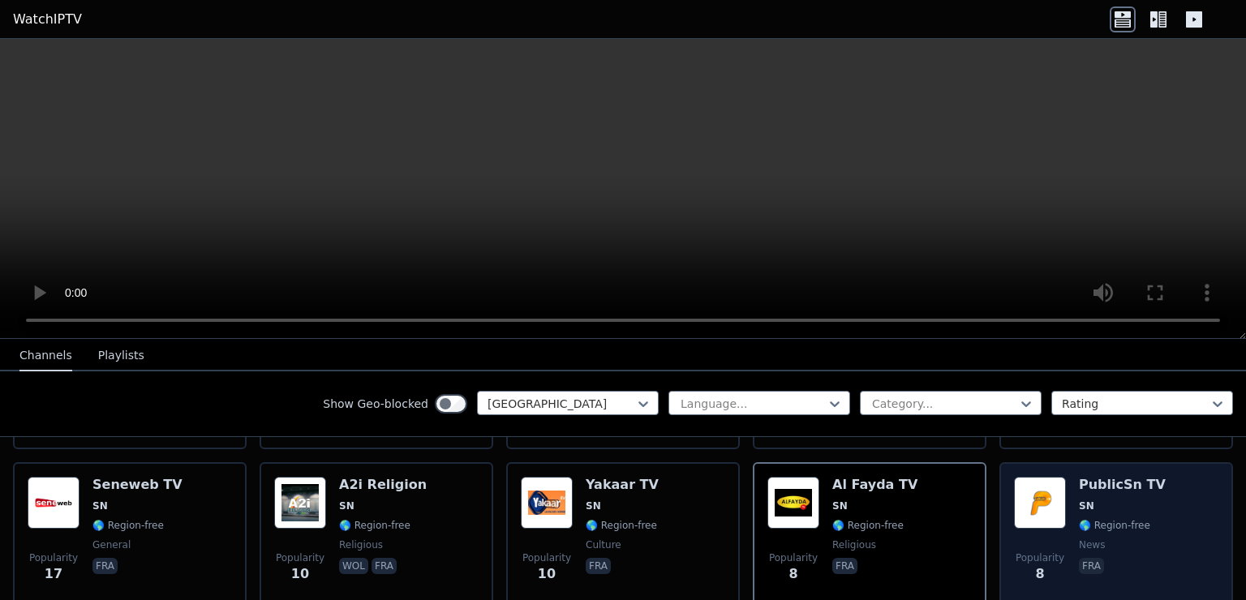
click at [1139, 477] on div "Popularity 8 PublicSn TV SN 🌎 Region-free news fra" at bounding box center [1116, 535] width 204 height 117
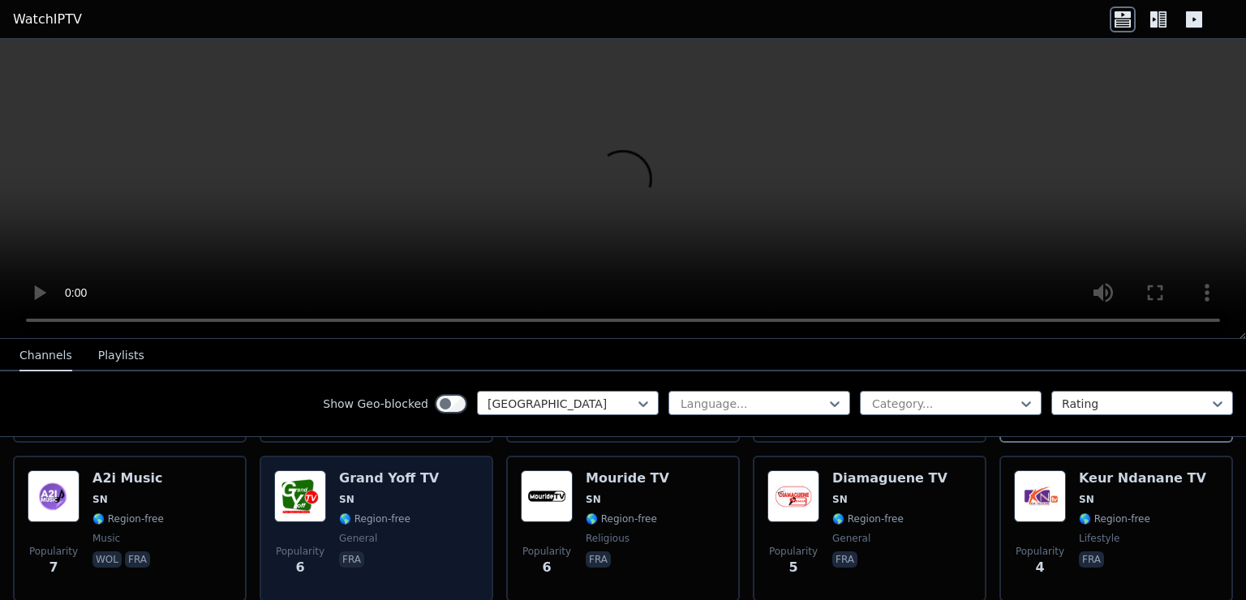
scroll to position [487, 0]
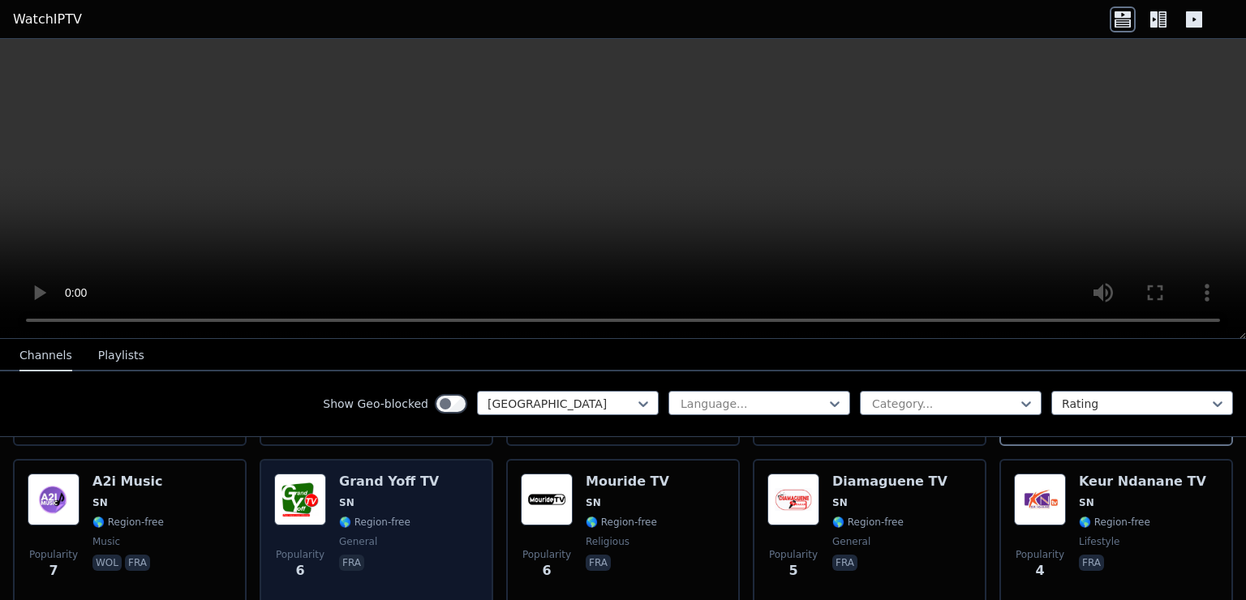
click at [430, 522] on div "Popularity 6 Grand Yoff TV SN 🌎 Region-free general fra" at bounding box center [376, 532] width 204 height 117
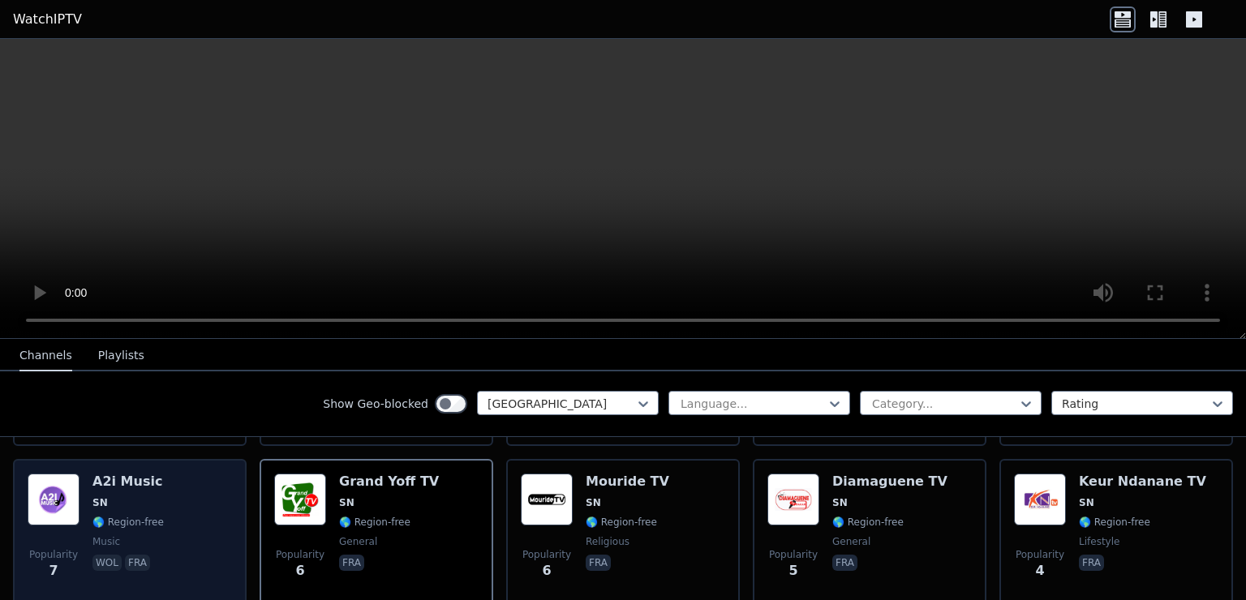
click at [165, 474] on div "Popularity 7 A2i Music SN 🌎 Region-free music wol fra" at bounding box center [130, 532] width 204 height 117
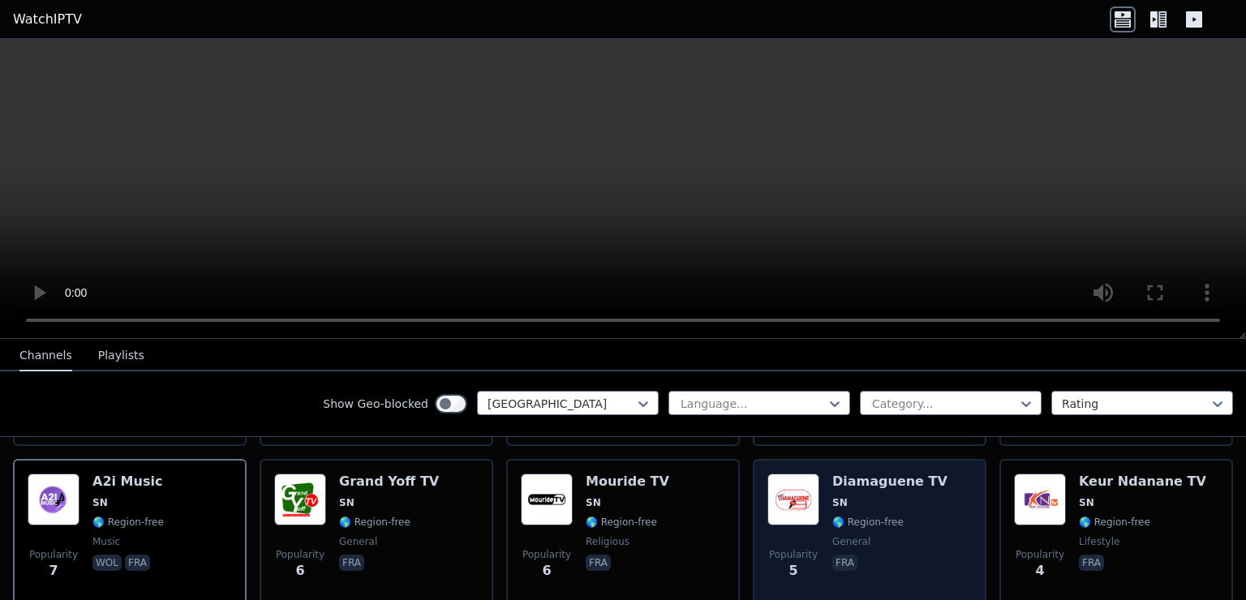
click at [905, 496] on span "SN" at bounding box center [889, 502] width 115 height 13
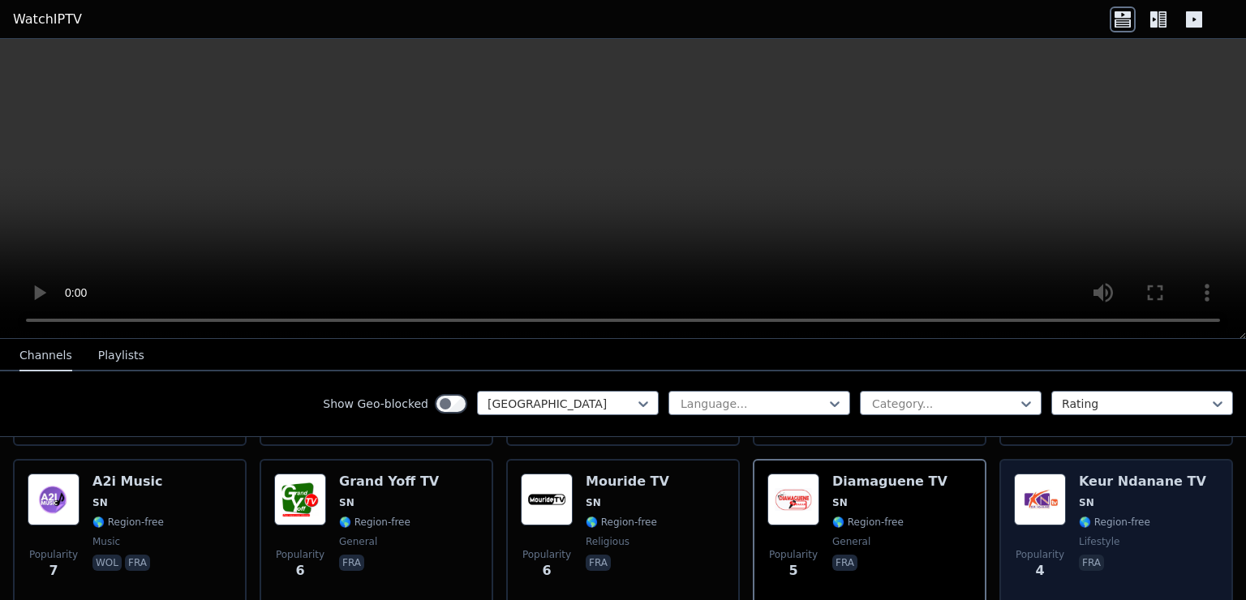
click at [1087, 496] on span "SN" at bounding box center [1142, 502] width 127 height 13
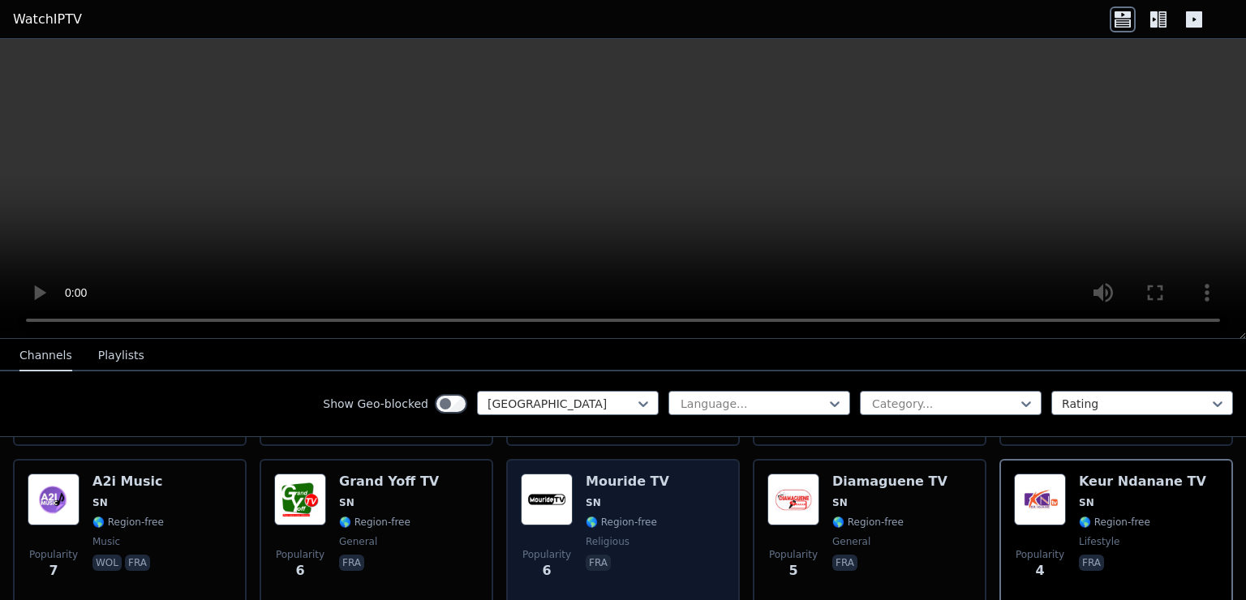
click at [663, 506] on div "Popularity 6 Mouride TV SN 🌎 Region-free religious fra" at bounding box center [623, 532] width 204 height 117
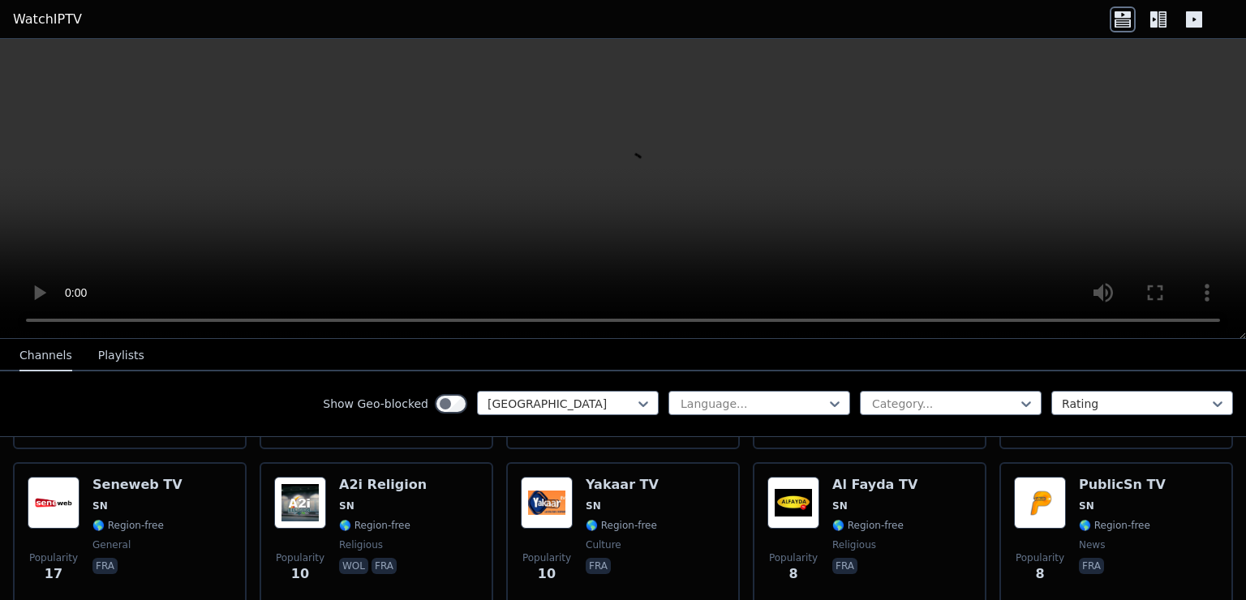
scroll to position [324, 0]
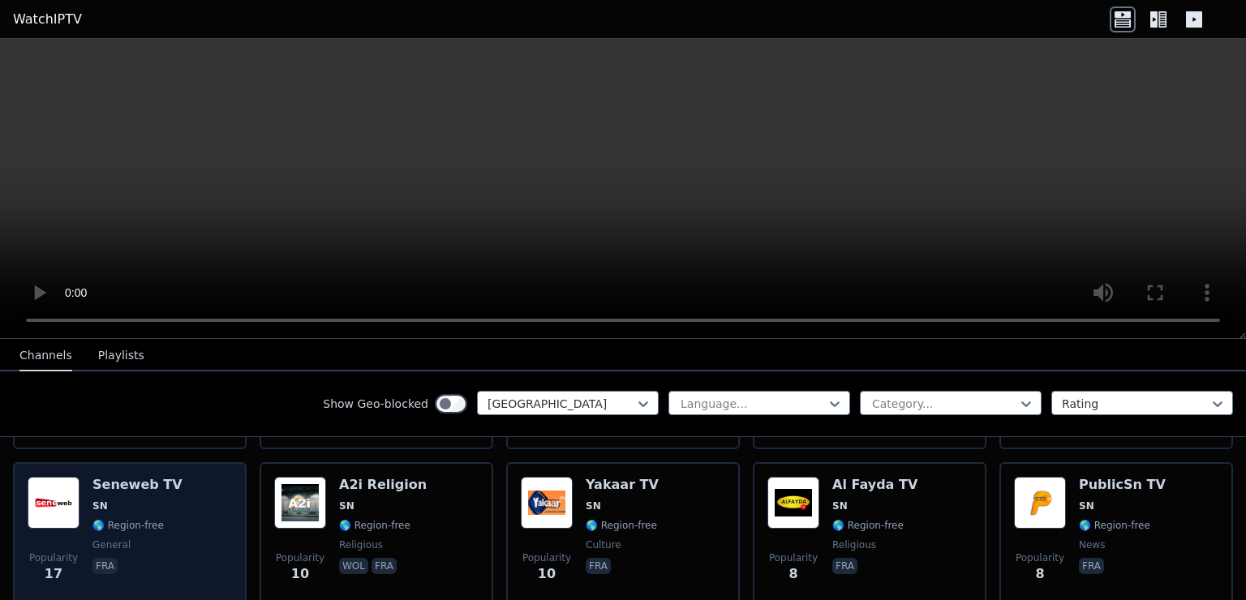
click at [187, 477] on div "Popularity 17 Seneweb TV SN 🌎 Region-free general fra" at bounding box center [130, 535] width 204 height 117
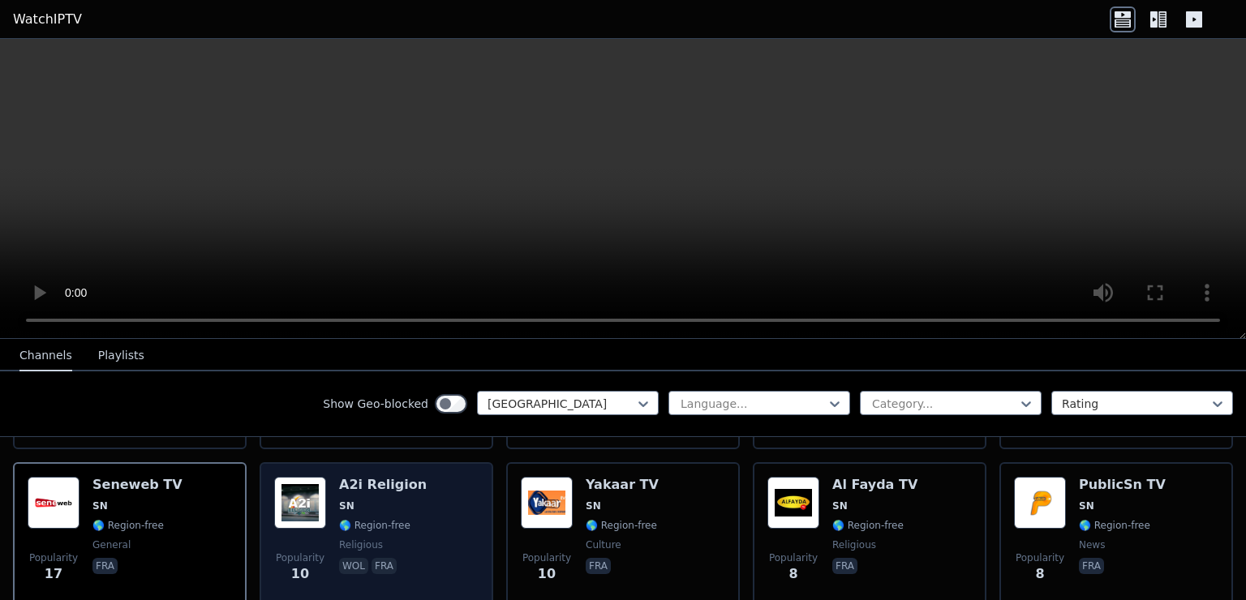
click at [371, 497] on div "A2i Religion SN 🌎 Region-free religious wol fra" at bounding box center [383, 535] width 88 height 117
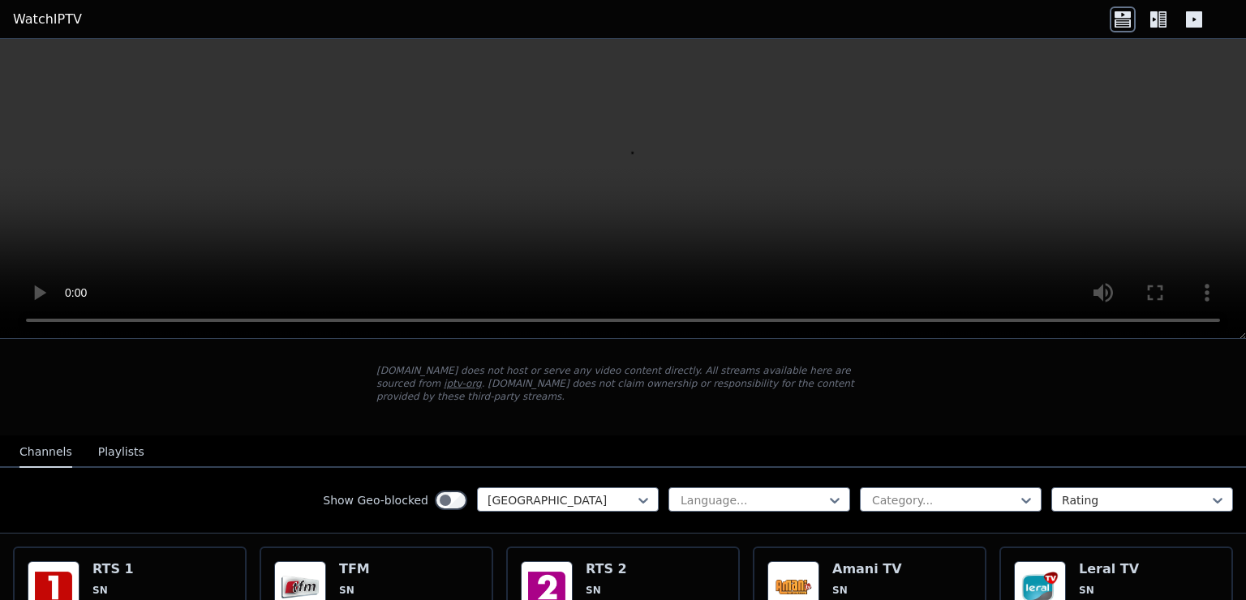
scroll to position [162, 0]
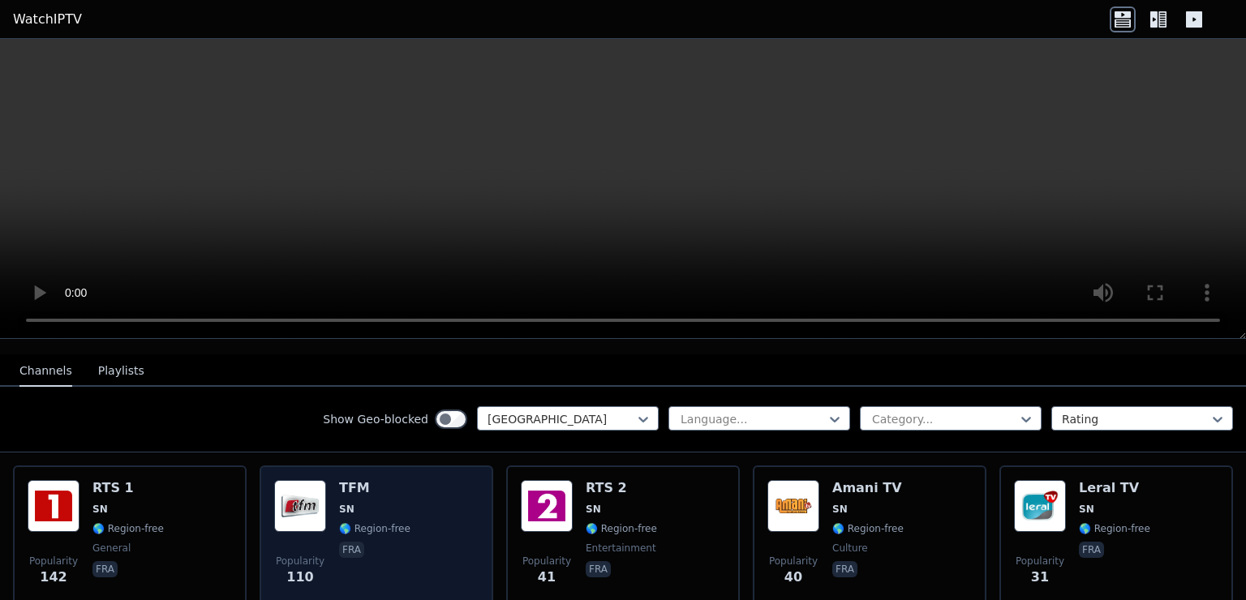
click at [306, 486] on img at bounding box center [300, 506] width 52 height 52
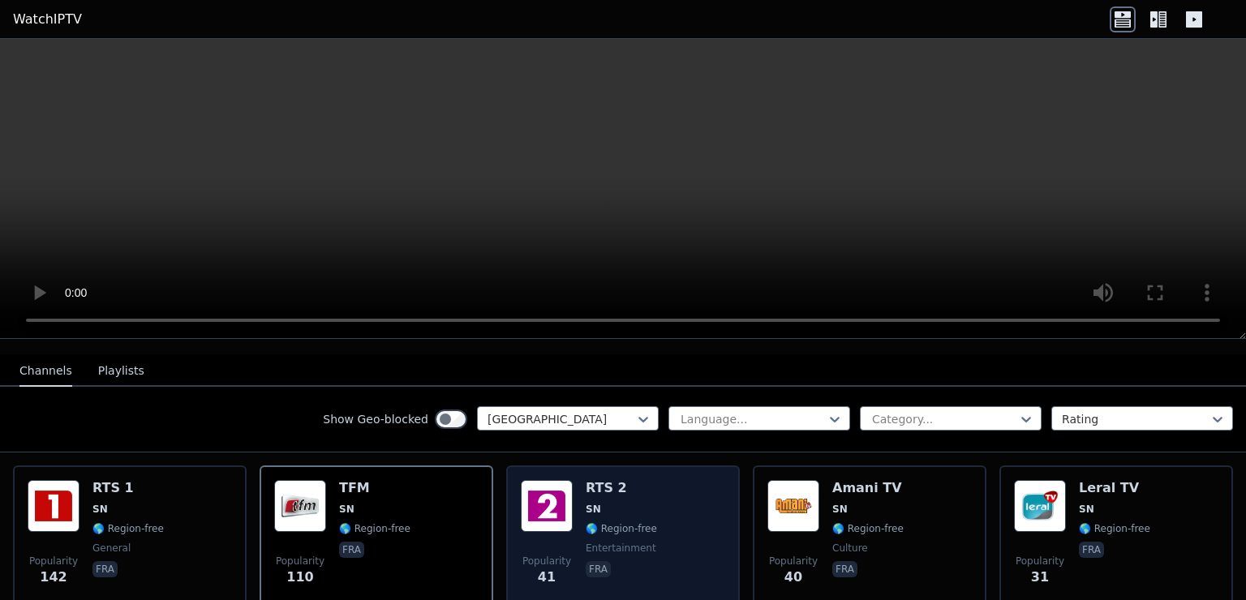
click at [633, 503] on span "SN" at bounding box center [621, 509] width 71 height 13
click at [660, 490] on div "Popularity 41 RTS 2 SN 🌎 Region-free entertainment fra" at bounding box center [623, 538] width 204 height 117
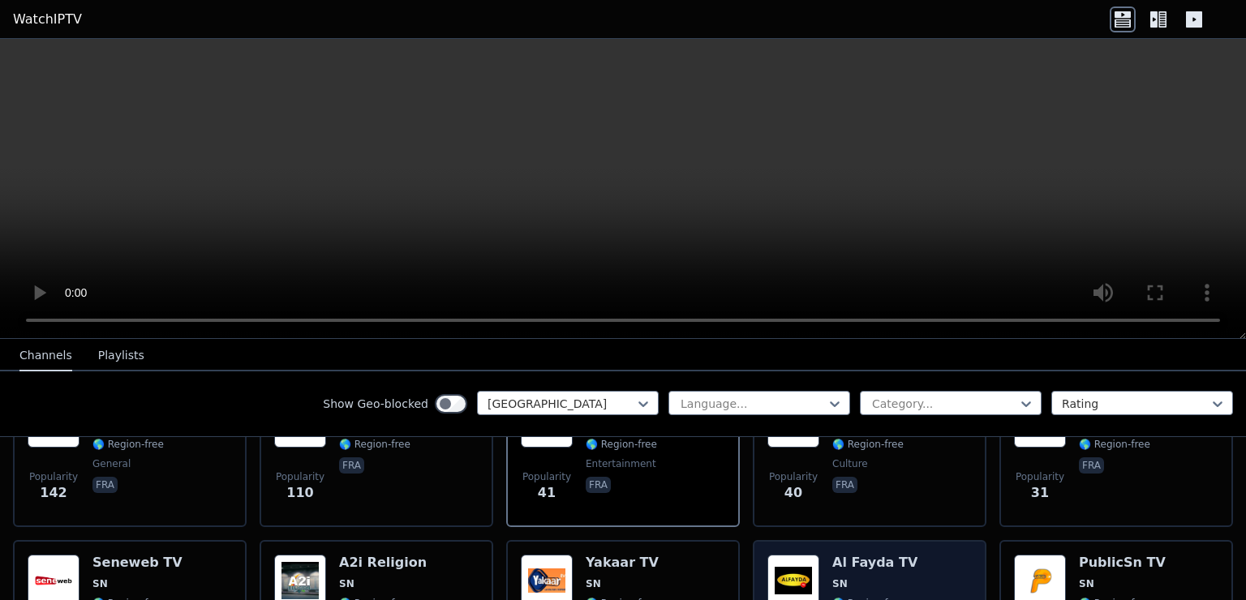
scroll to position [243, 0]
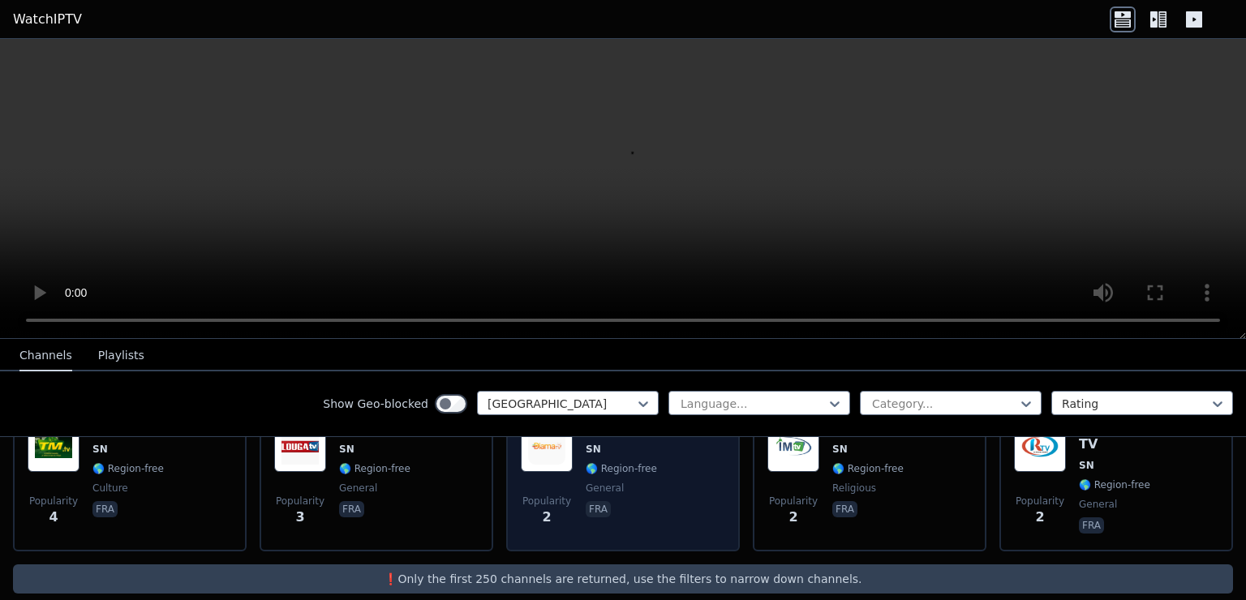
scroll to position [701, 0]
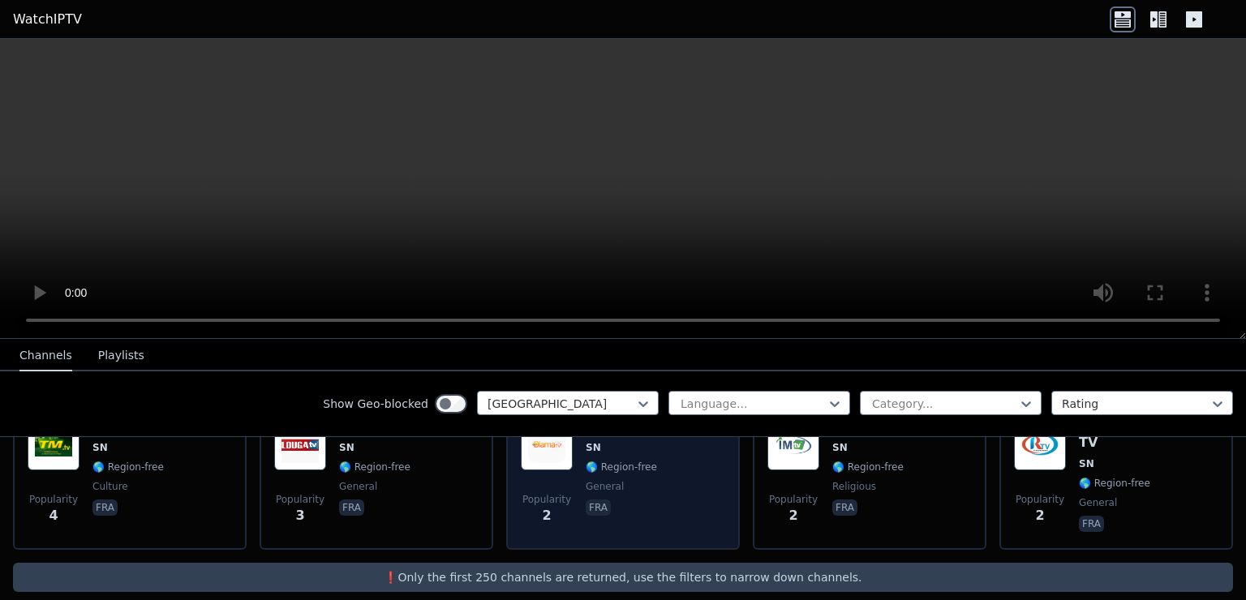
click at [681, 514] on div "Popularity 2 Diama TV SN 🌎 Region-free general fra" at bounding box center [623, 477] width 204 height 117
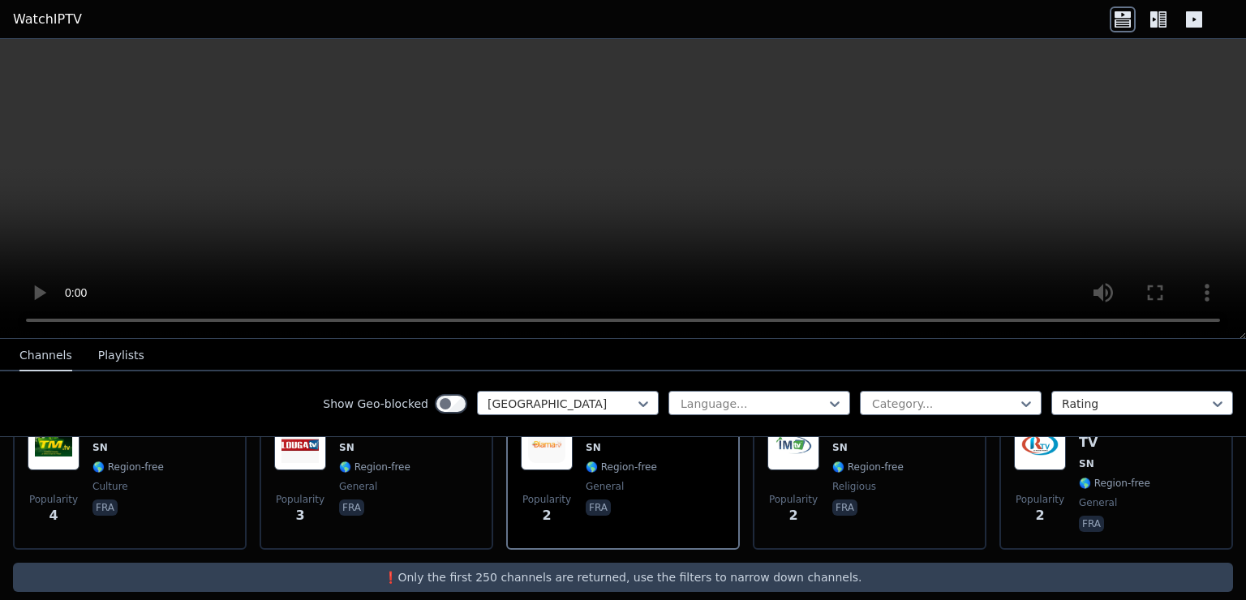
click at [567, 569] on p "❗️Only the first 250 channels are returned, use the filters to narrow down chan…" at bounding box center [622, 577] width 1207 height 16
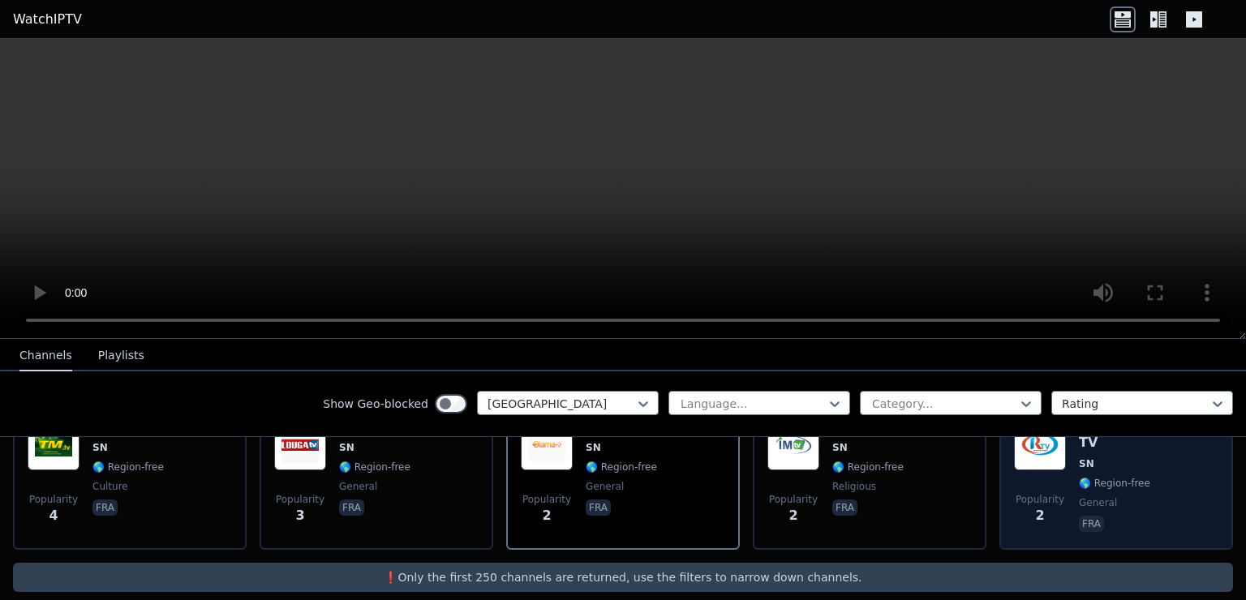
click at [1103, 458] on div "Rewmi TV SN 🌎 Region-free general fra" at bounding box center [1149, 477] width 140 height 117
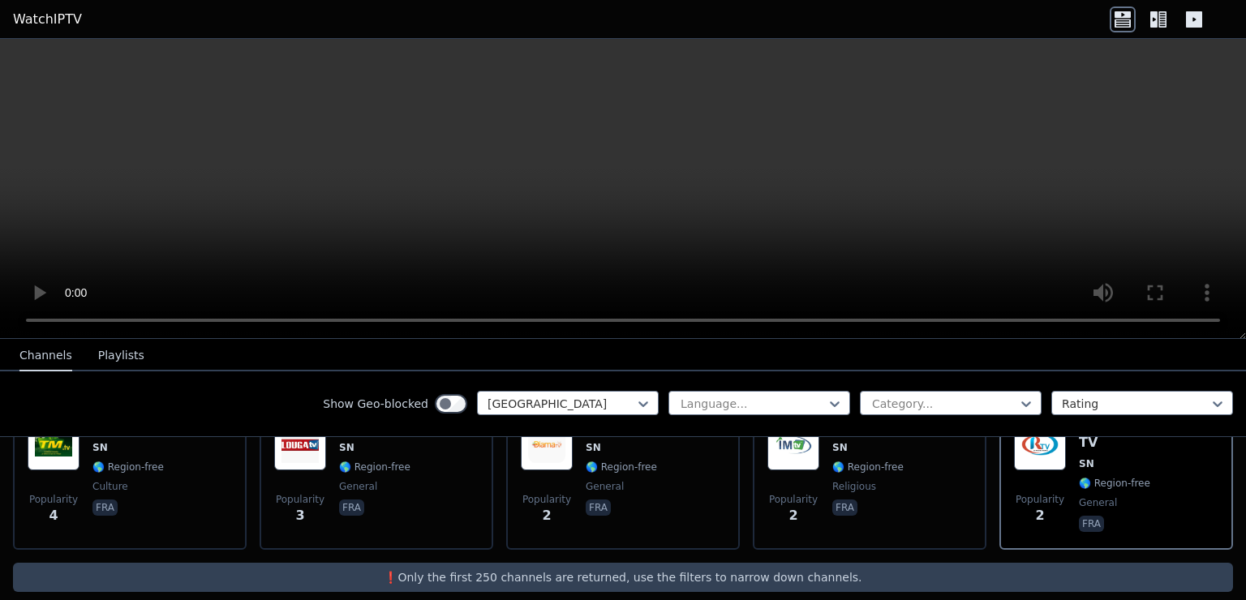
click at [863, 569] on p "❗️Only the first 250 channels are returned, use the filters to narrow down chan…" at bounding box center [622, 577] width 1207 height 16
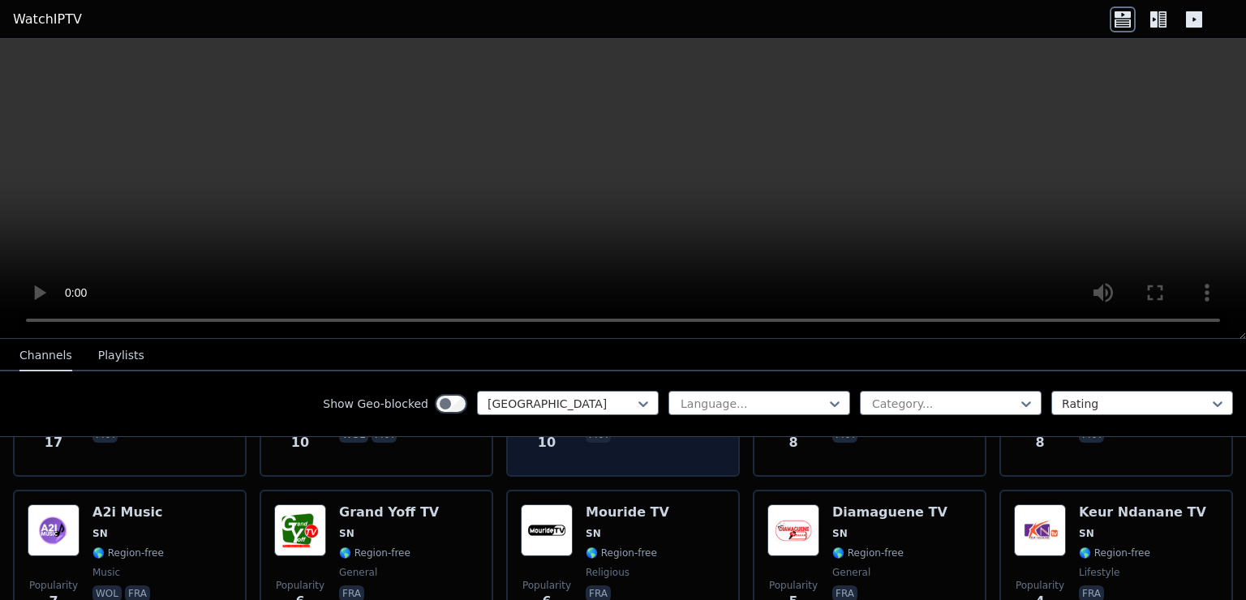
scroll to position [458, 0]
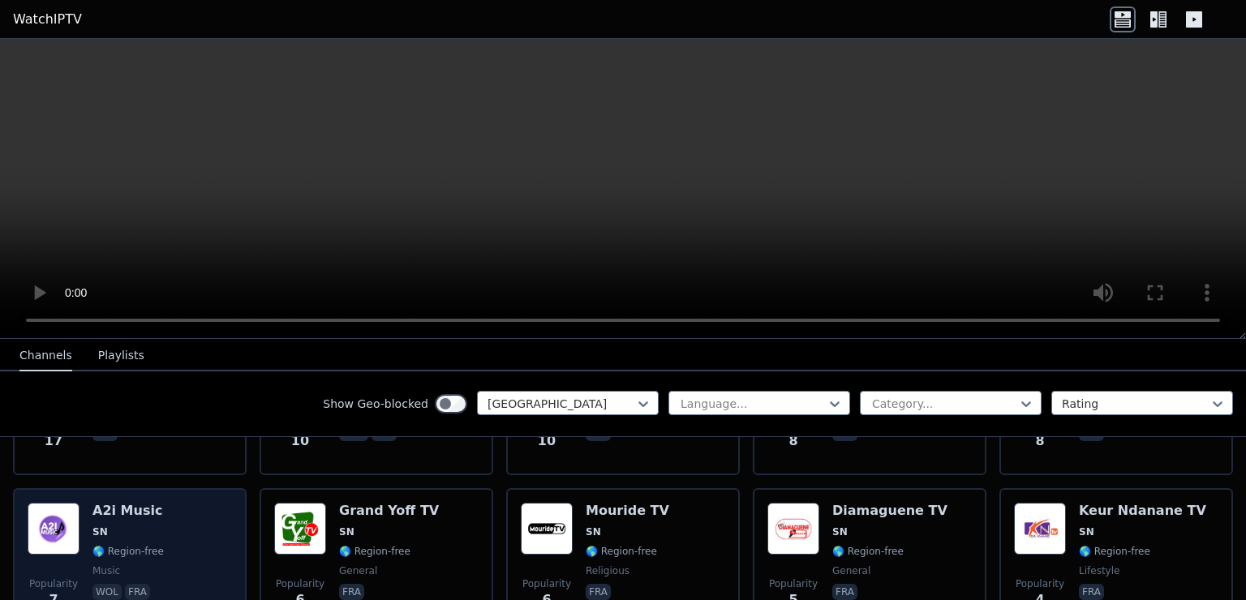
click at [168, 507] on div "Popularity 7 A2i Music SN 🌎 Region-free music wol fra" at bounding box center [130, 561] width 204 height 117
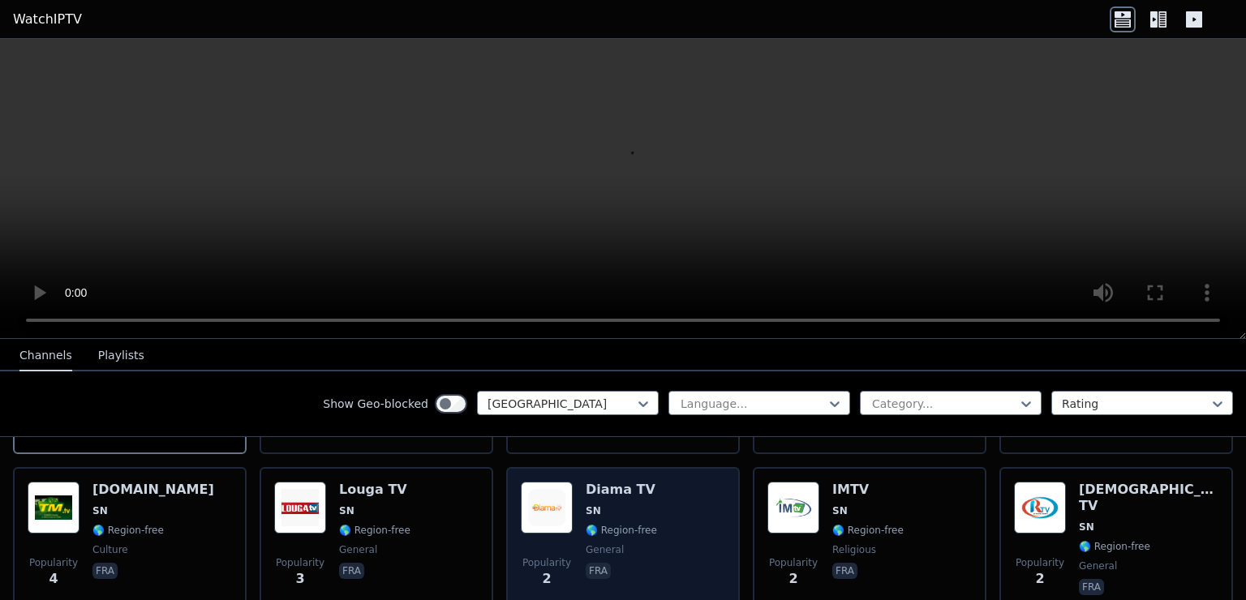
scroll to position [620, 0]
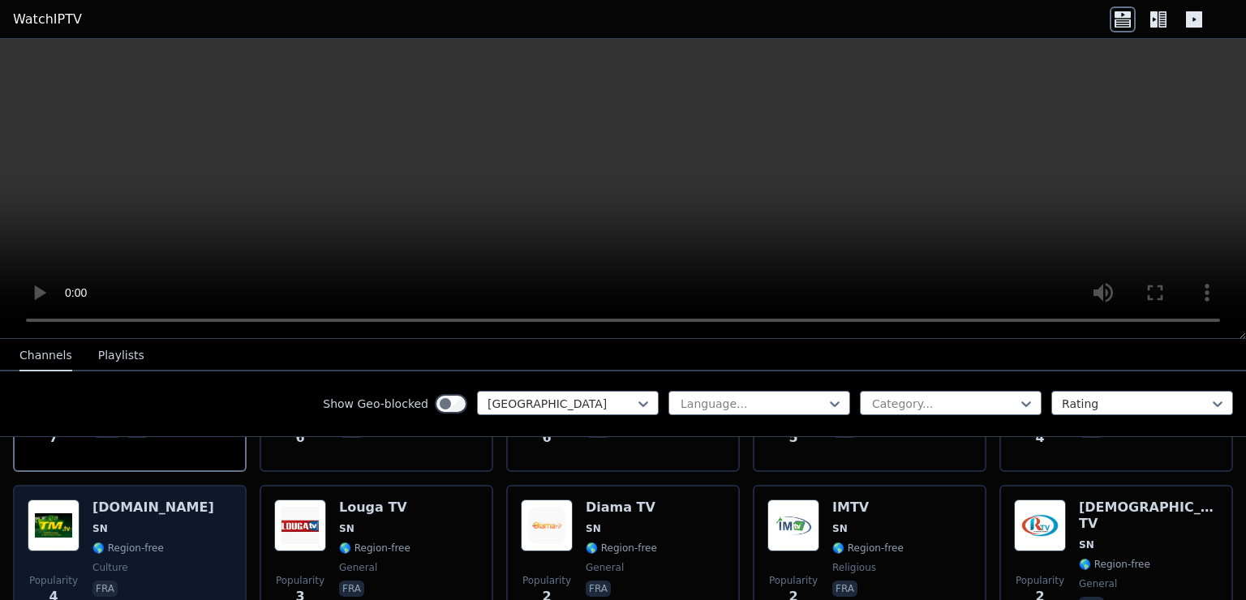
click at [81, 500] on div "Popularity 4 TM.tv SN 🌎 Region-free culture fra" at bounding box center [130, 558] width 204 height 117
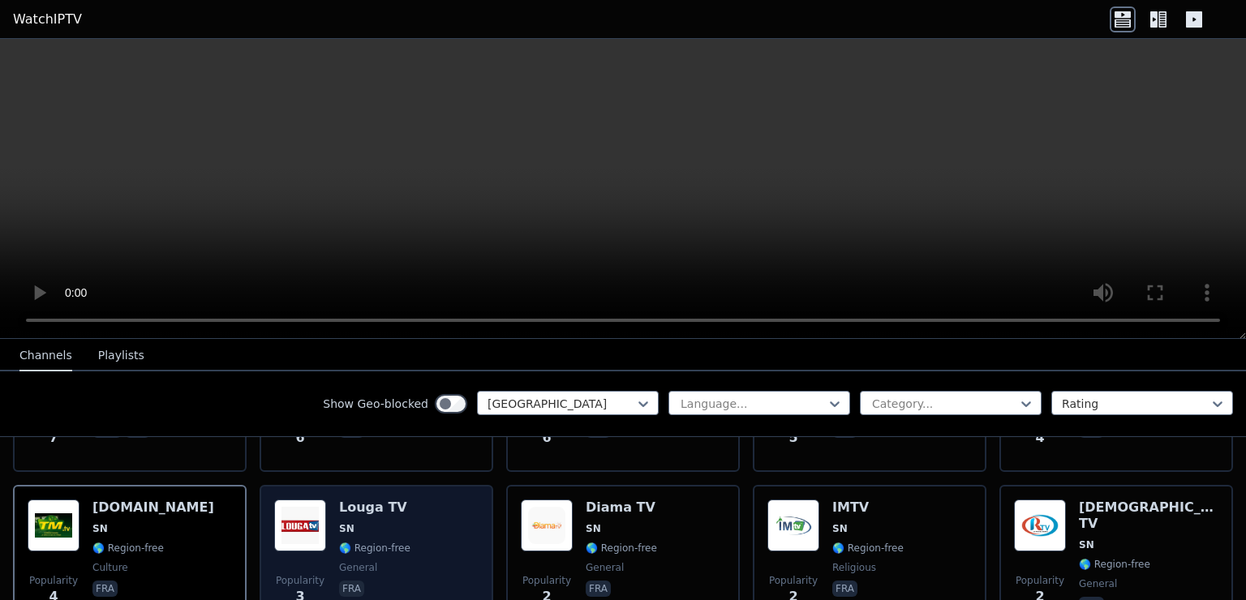
click at [339, 542] on div "Louga TV SN 🌎 Region-free general fra" at bounding box center [374, 558] width 71 height 117
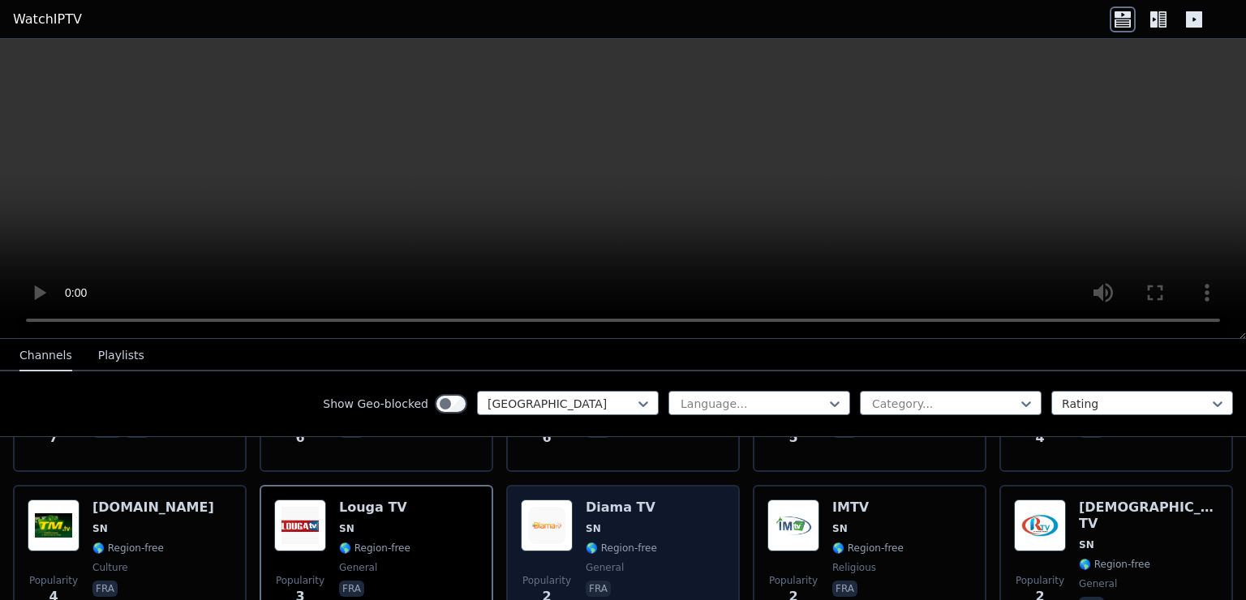
click at [636, 543] on div "Diama TV SN 🌎 Region-free general fra" at bounding box center [621, 558] width 71 height 117
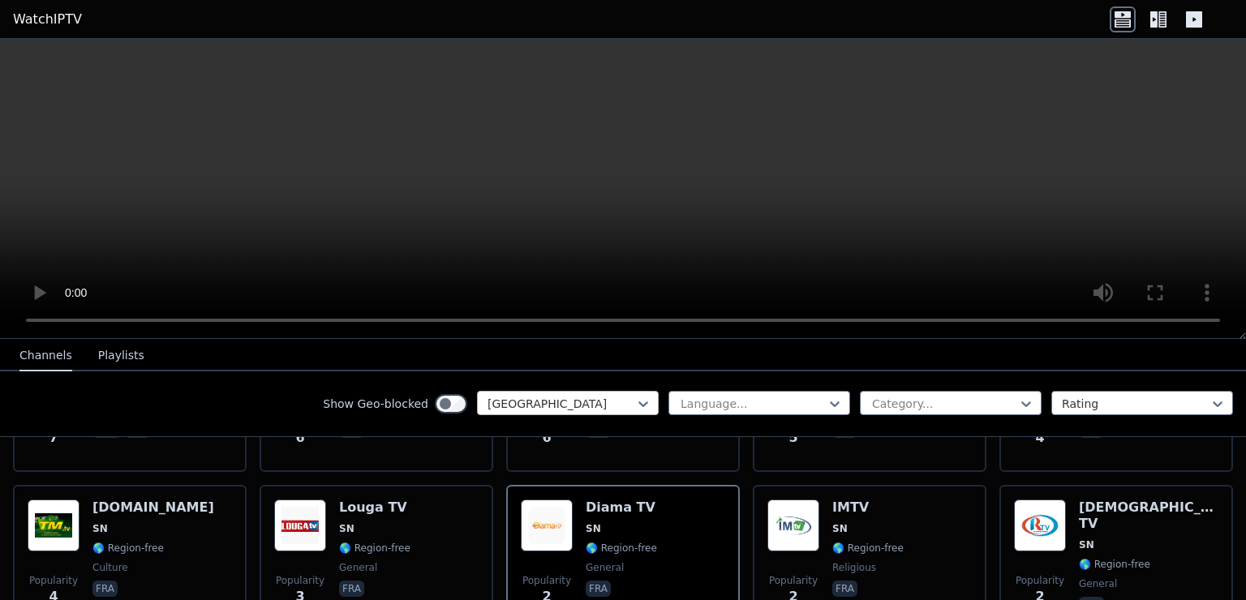
click at [544, 397] on div at bounding box center [562, 404] width 148 height 16
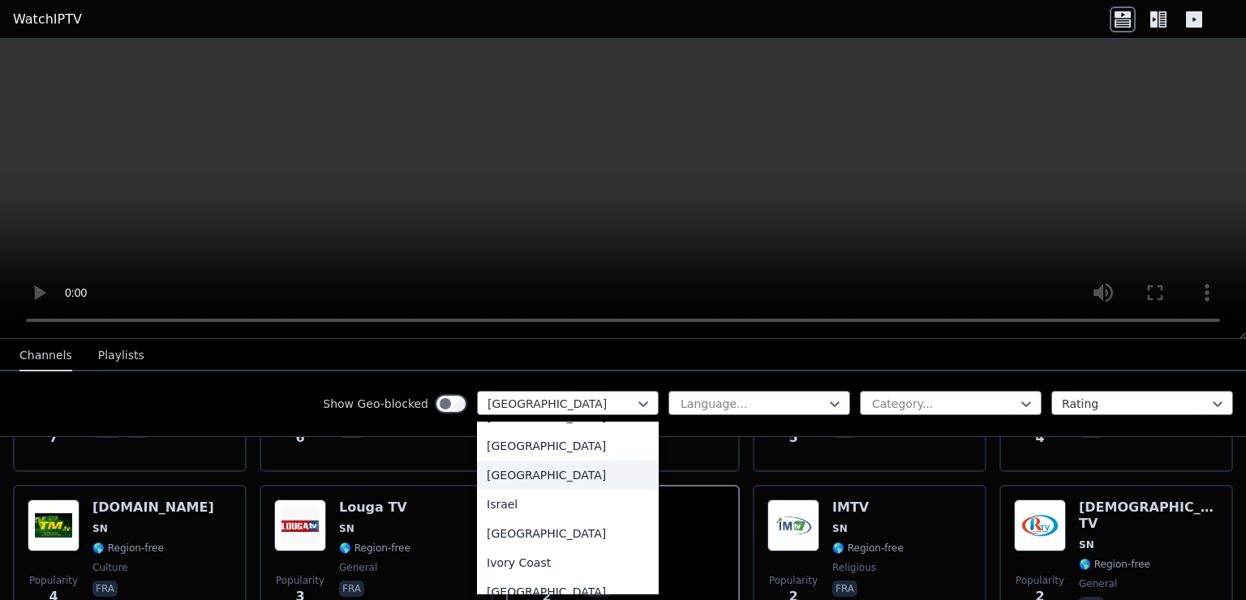
scroll to position [2628, 0]
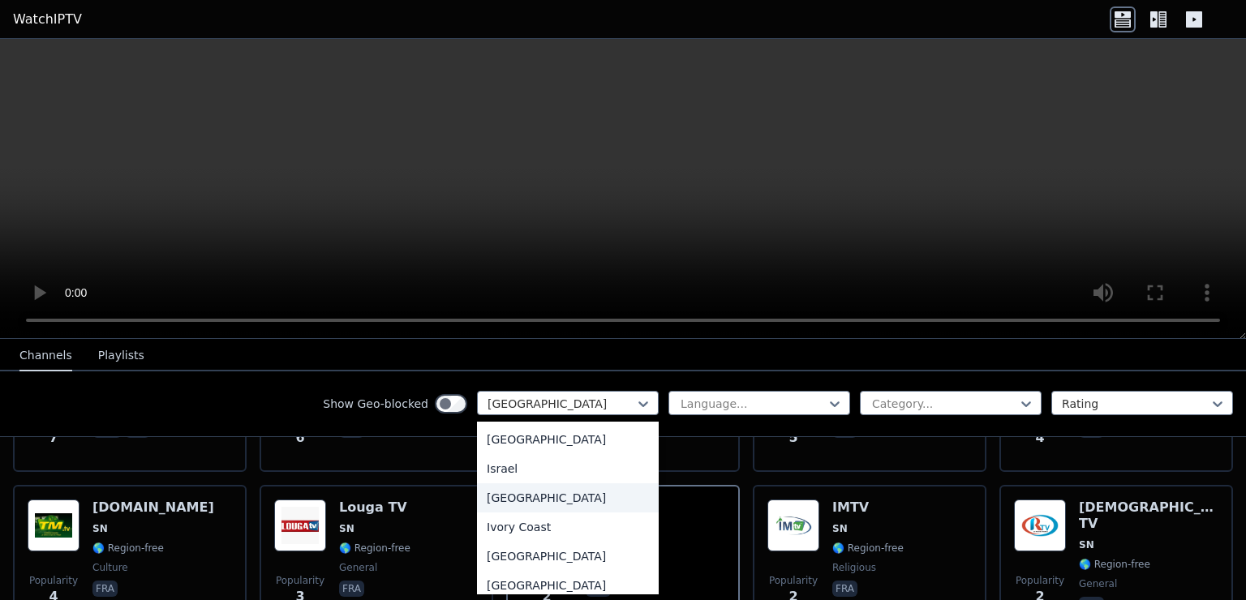
click at [529, 507] on div "[GEOGRAPHIC_DATA]" at bounding box center [568, 497] width 182 height 29
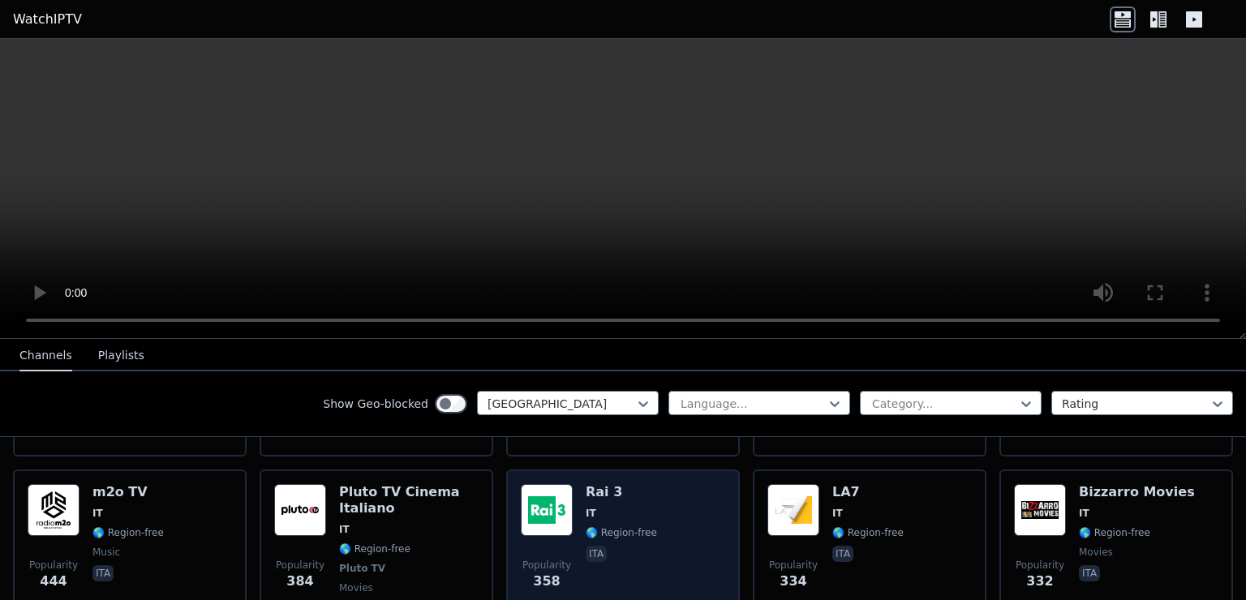
scroll to position [324, 0]
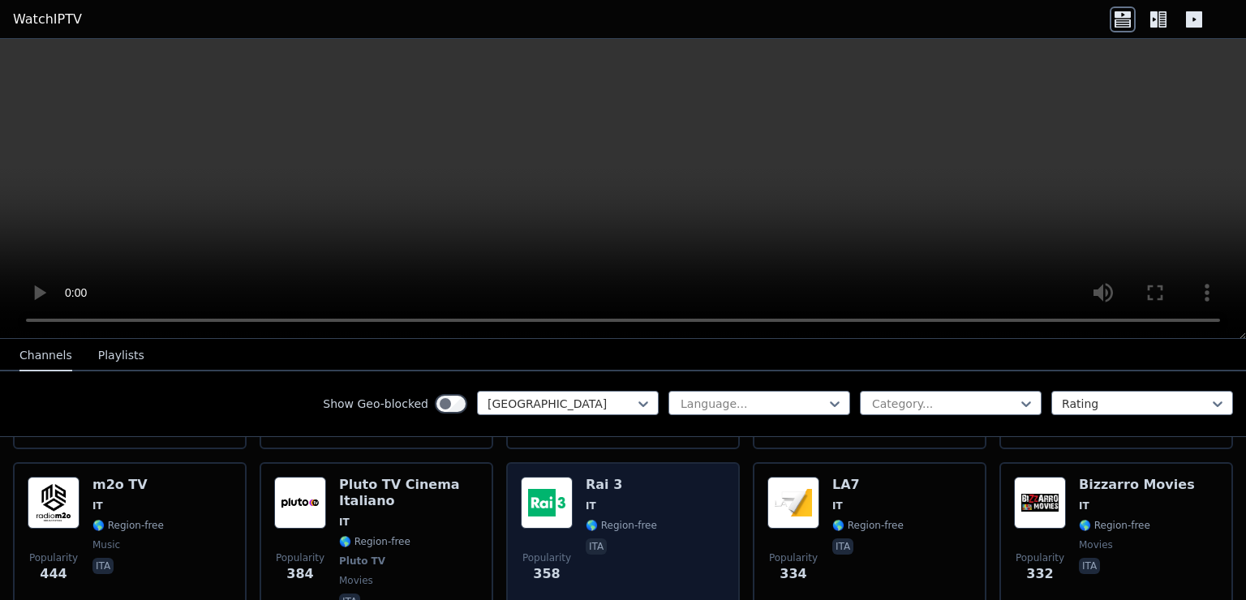
click at [578, 486] on div "Popularity 358 Rai 3 IT 🌎 Region-free ita" at bounding box center [623, 545] width 204 height 136
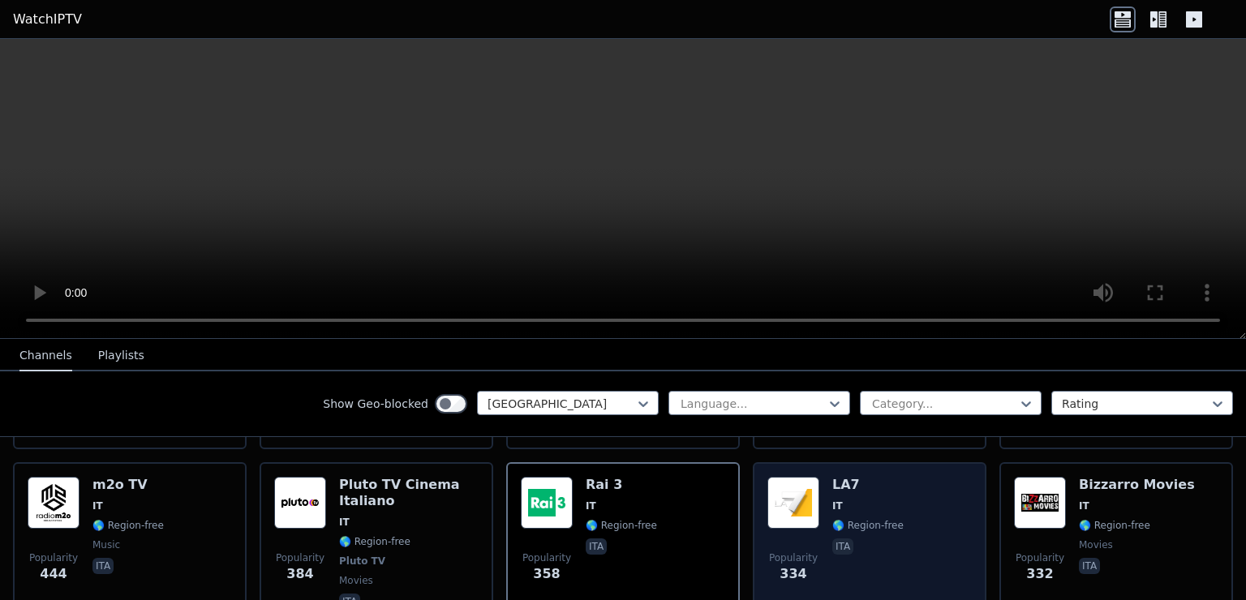
click at [869, 522] on div "LA7 IT 🌎 Region-free ita" at bounding box center [867, 545] width 71 height 136
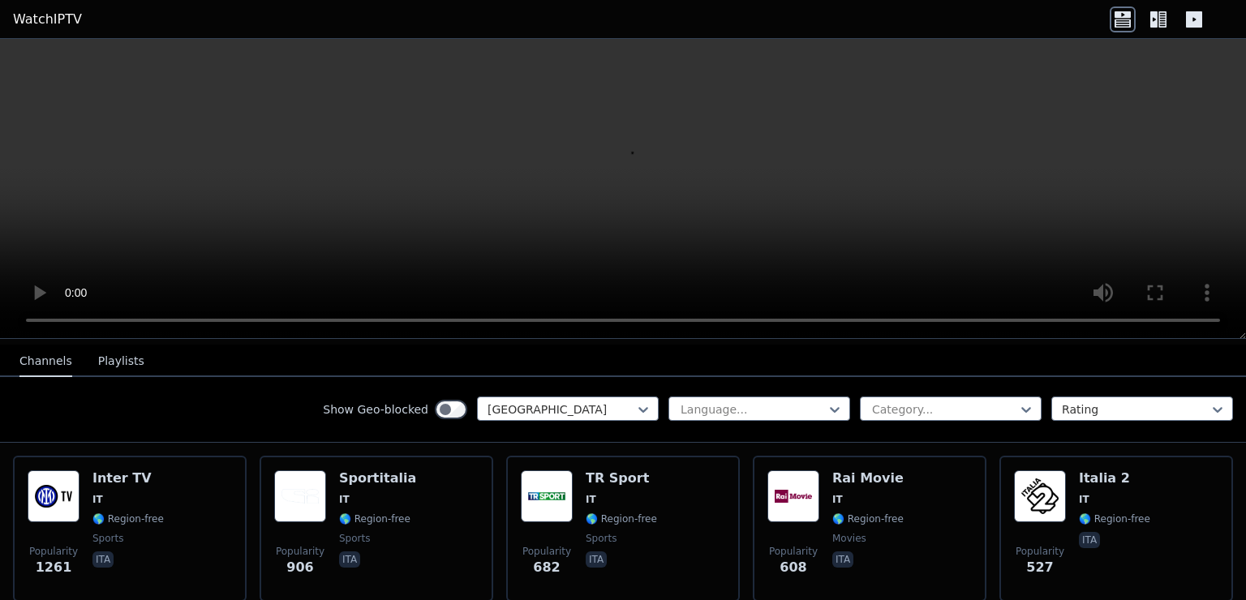
scroll to position [162, 0]
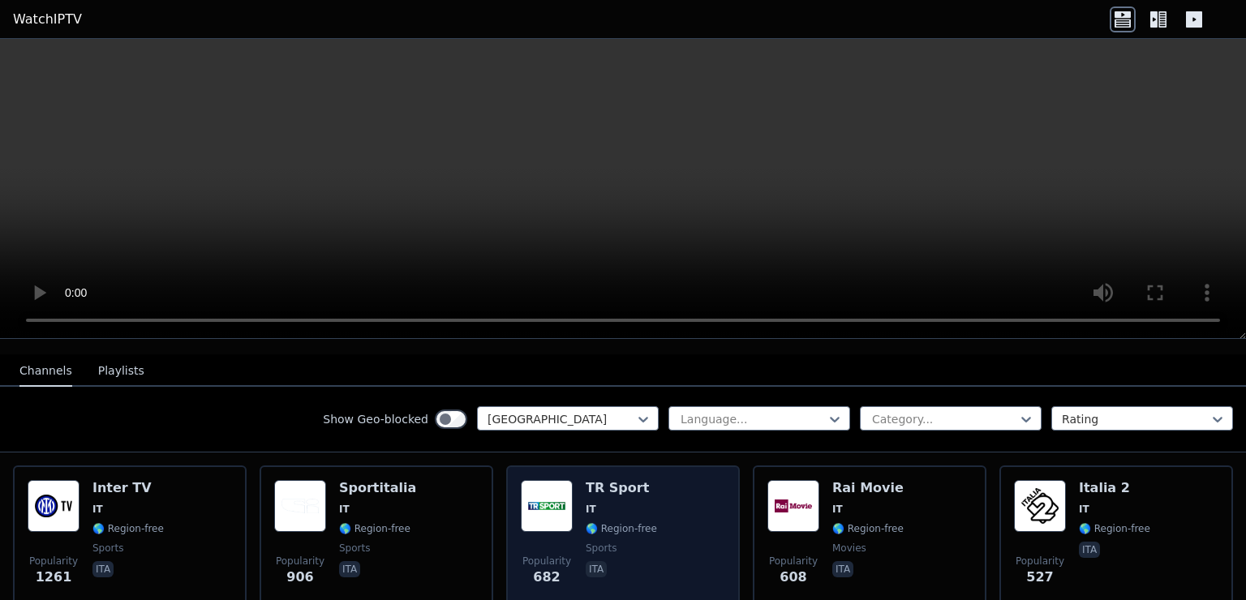
click at [660, 526] on div "Popularity 682 TR Sport IT 🌎 Region-free sports ita" at bounding box center [623, 538] width 204 height 117
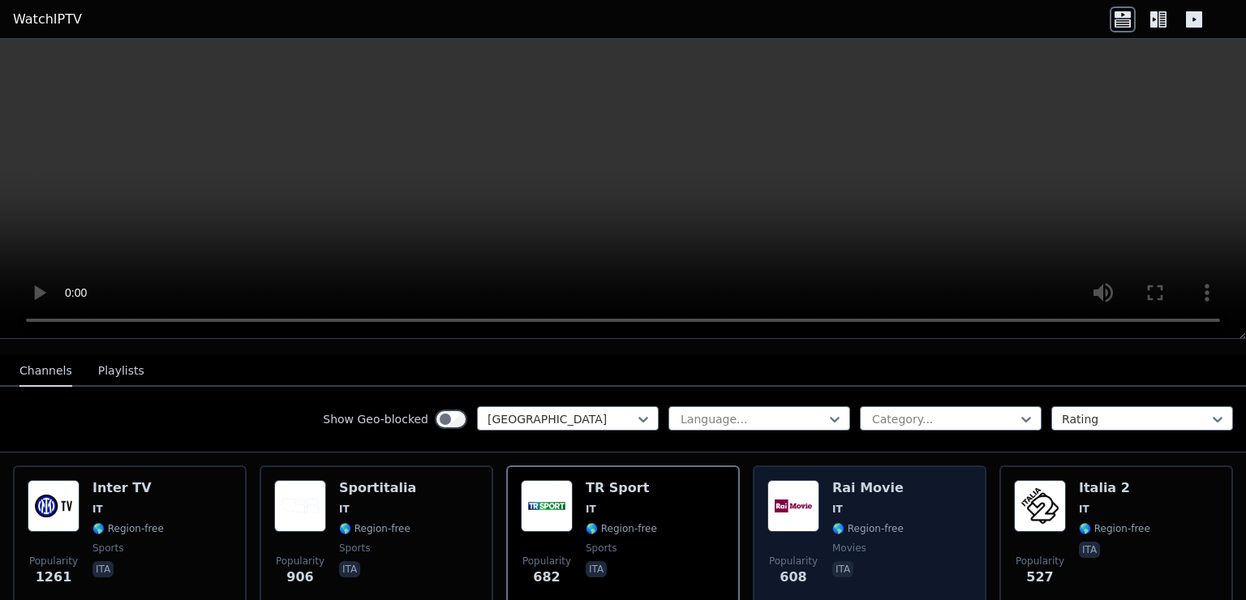
click at [896, 507] on div "Popularity 608 Rai Movie IT 🌎 Region-free movies ita" at bounding box center [869, 538] width 204 height 117
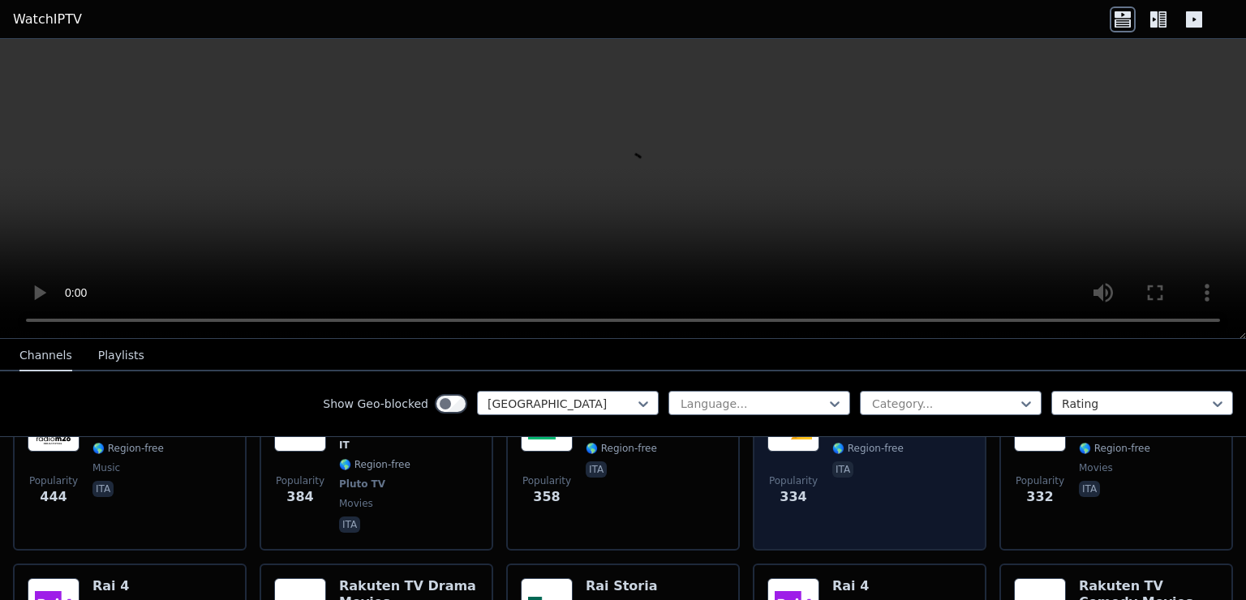
scroll to position [406, 0]
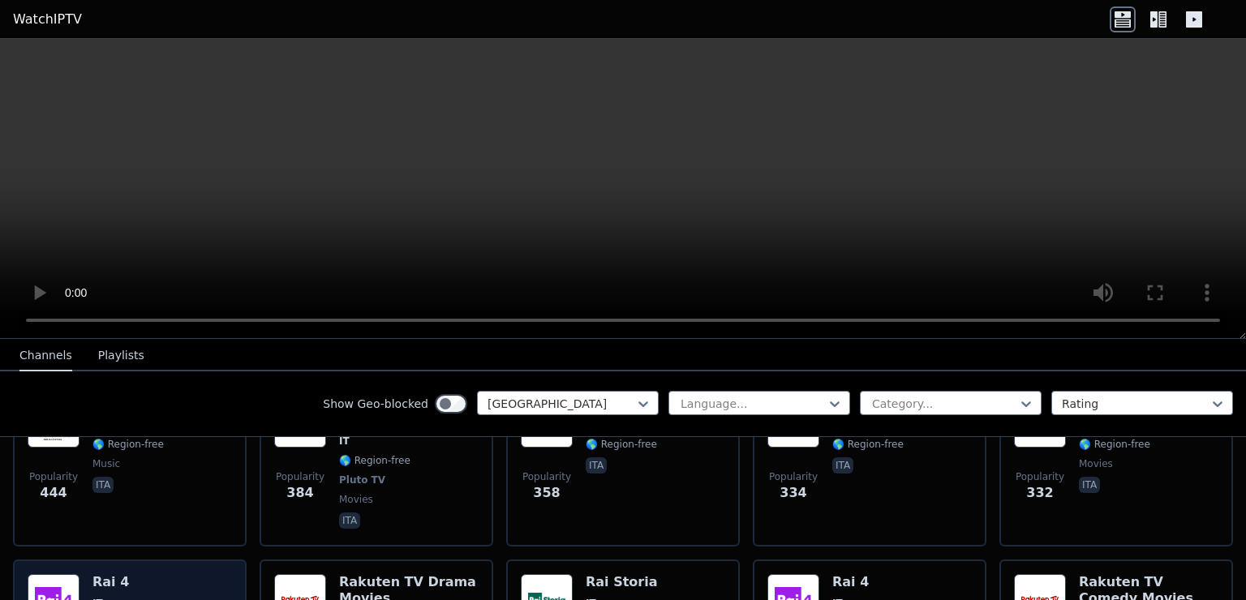
click at [140, 574] on h6 "Rai 4" at bounding box center [127, 582] width 71 height 16
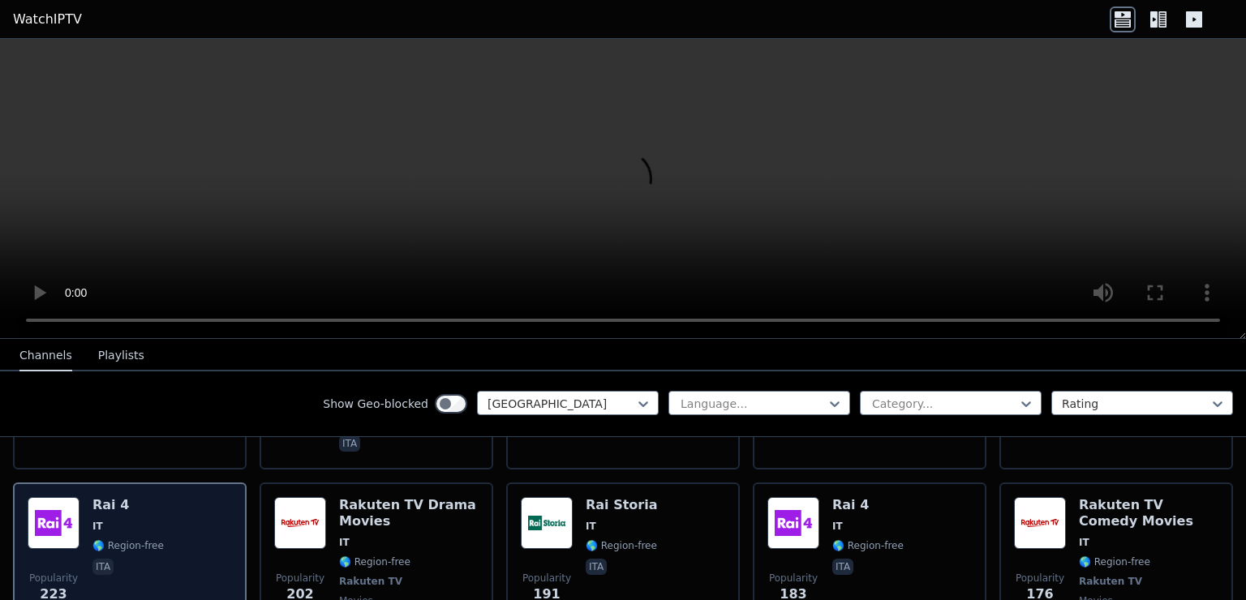
scroll to position [487, 0]
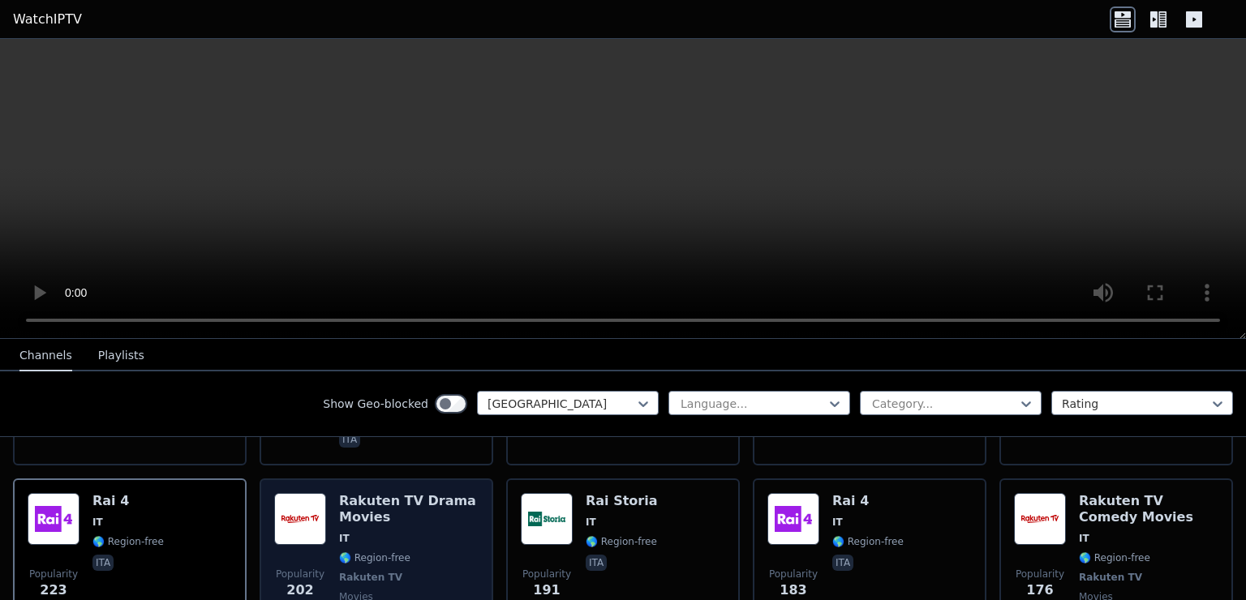
click at [430, 514] on div "Rakuten TV Drama Movies IT 🌎 Region-free Rakuten TV movies ita" at bounding box center [409, 561] width 140 height 136
click at [372, 532] on span "IT" at bounding box center [409, 538] width 140 height 13
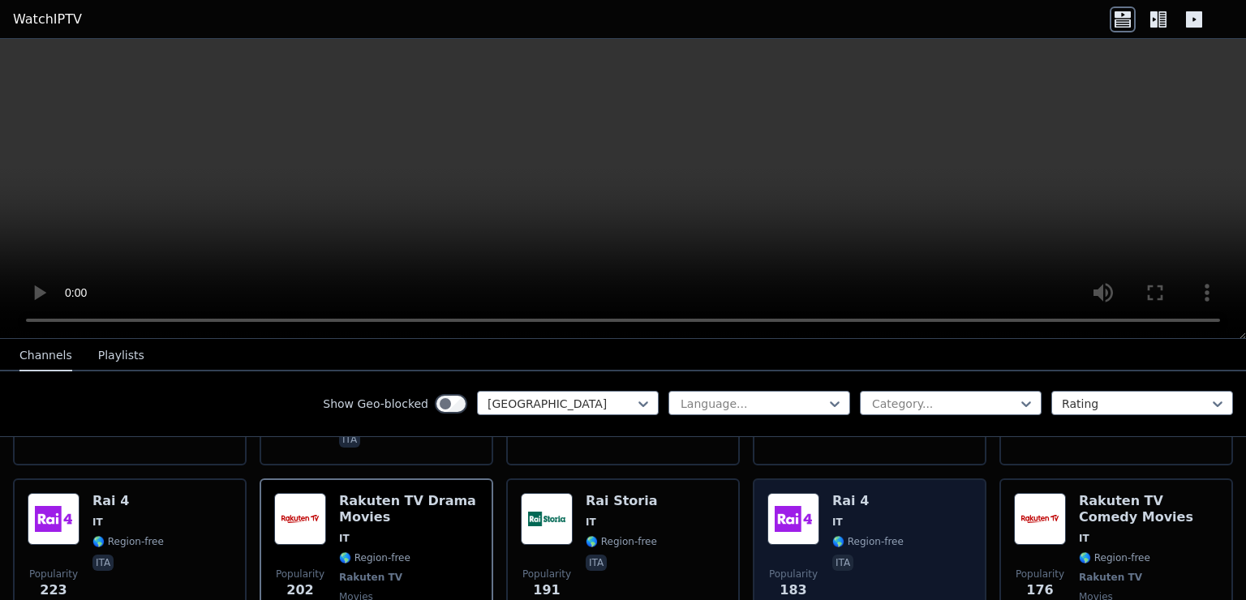
click at [889, 525] on div "Popularity 183 Rai 4 IT 🌎 Region-free ita" at bounding box center [869, 561] width 204 height 136
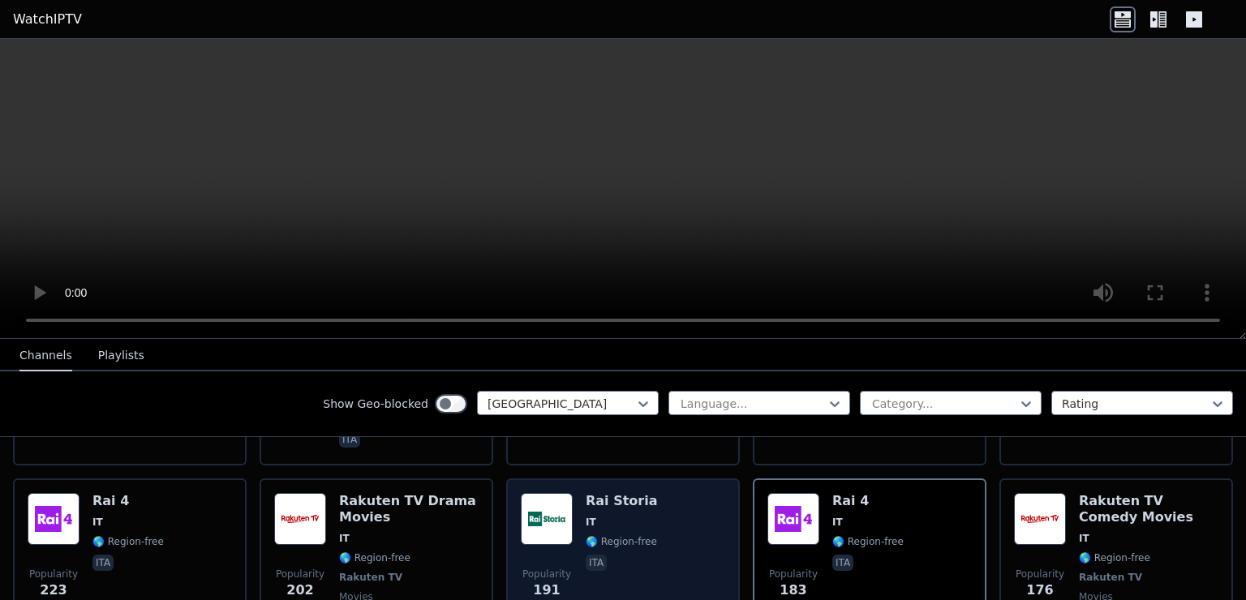
click at [586, 516] on span "IT" at bounding box center [591, 522] width 11 height 13
click at [604, 516] on span "IT" at bounding box center [622, 522] width 72 height 13
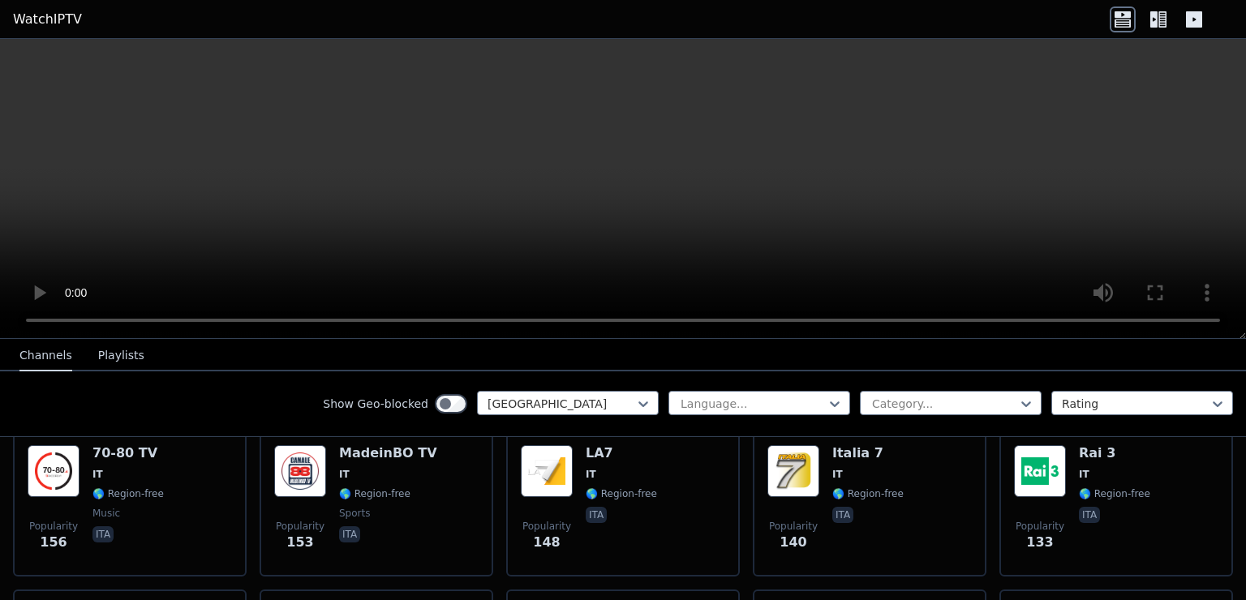
scroll to position [730, 0]
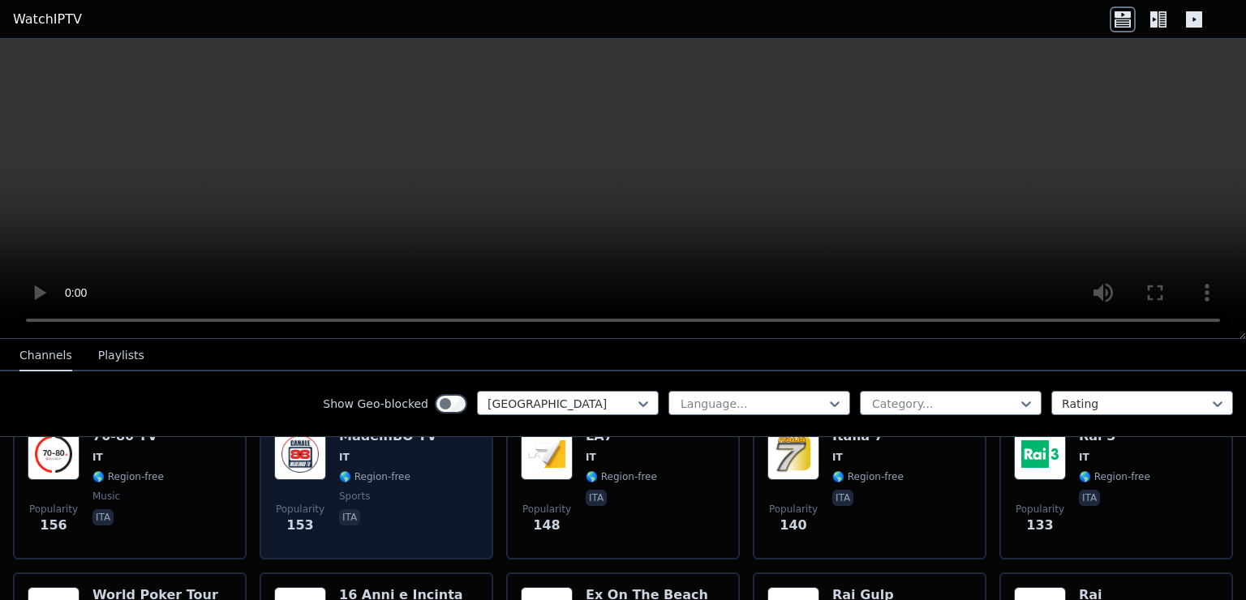
click at [350, 471] on span "🌎 Region-free" at bounding box center [374, 477] width 71 height 13
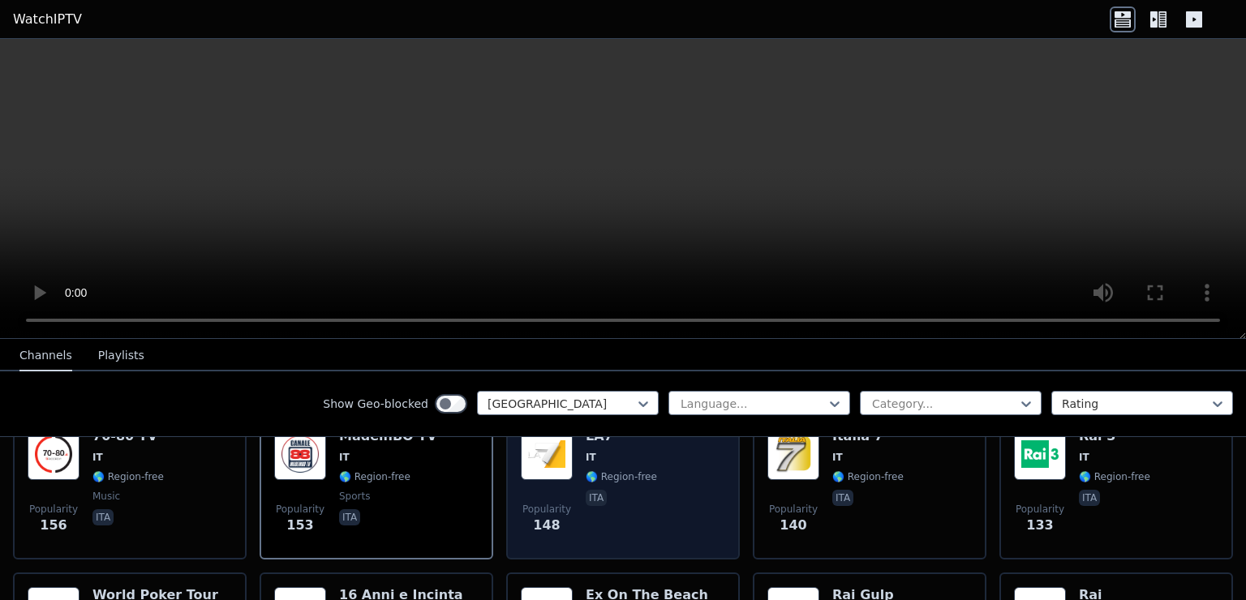
click at [618, 490] on span "ita" at bounding box center [621, 499] width 71 height 19
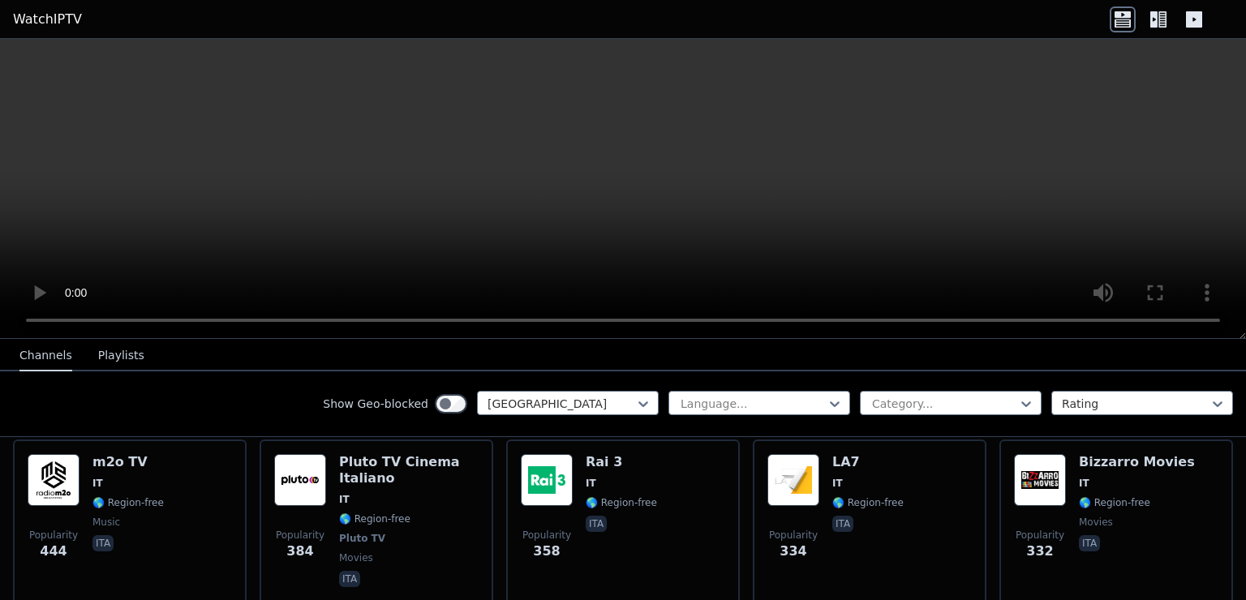
scroll to position [324, 0]
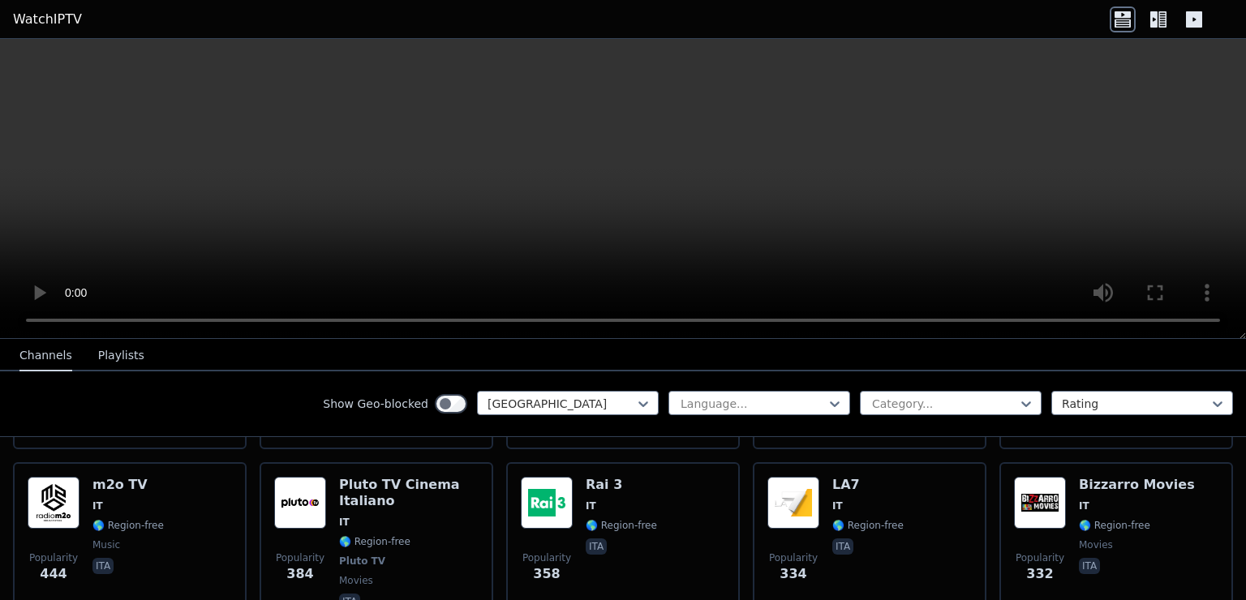
click at [62, 15] on link "WatchIPTV" at bounding box center [47, 19] width 69 height 19
